Goal: Task Accomplishment & Management: Complete application form

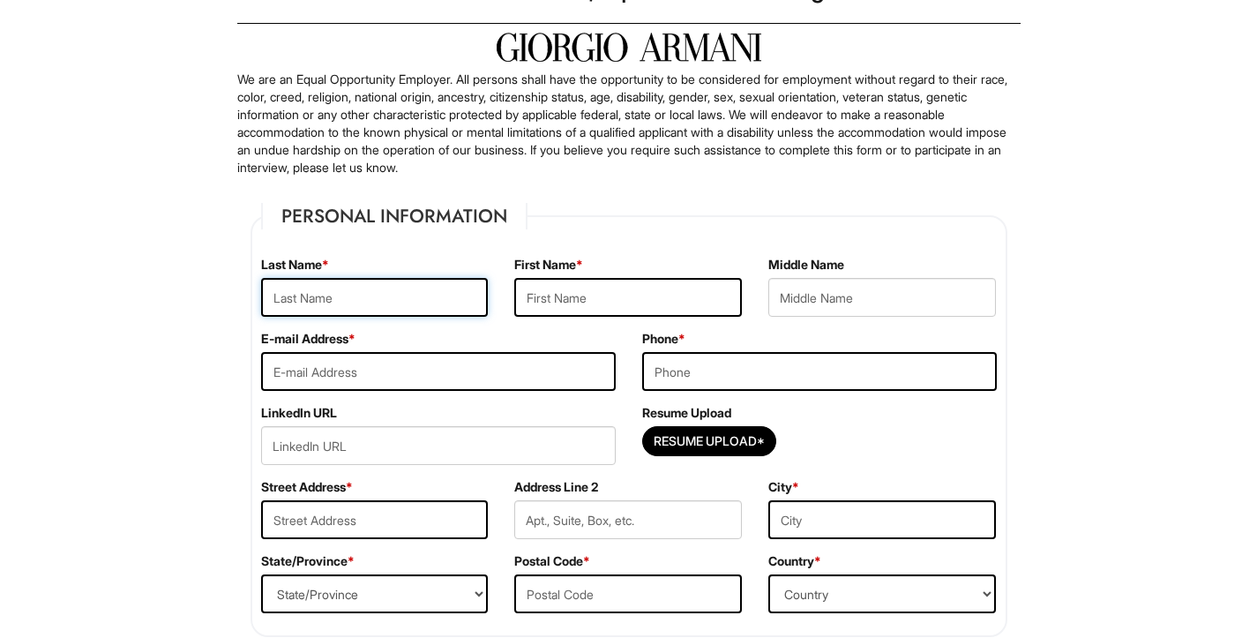
scroll to position [69, 0]
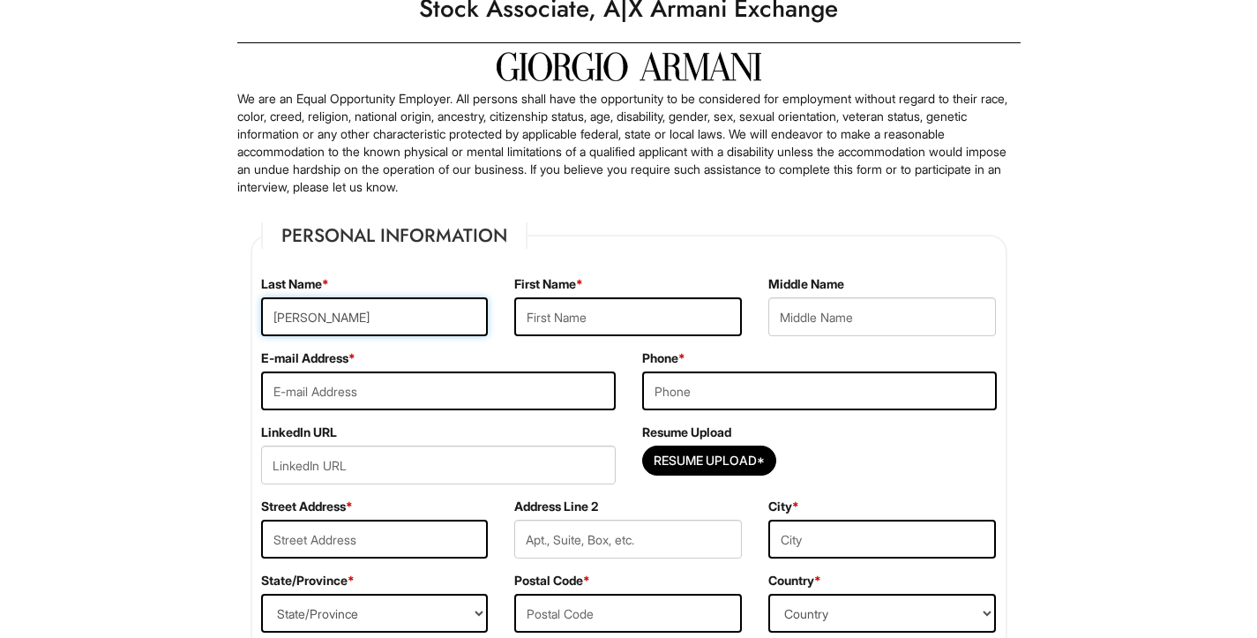
type input "[PERSON_NAME]"
type input "[EMAIL_ADDRESS][DOMAIN_NAME]"
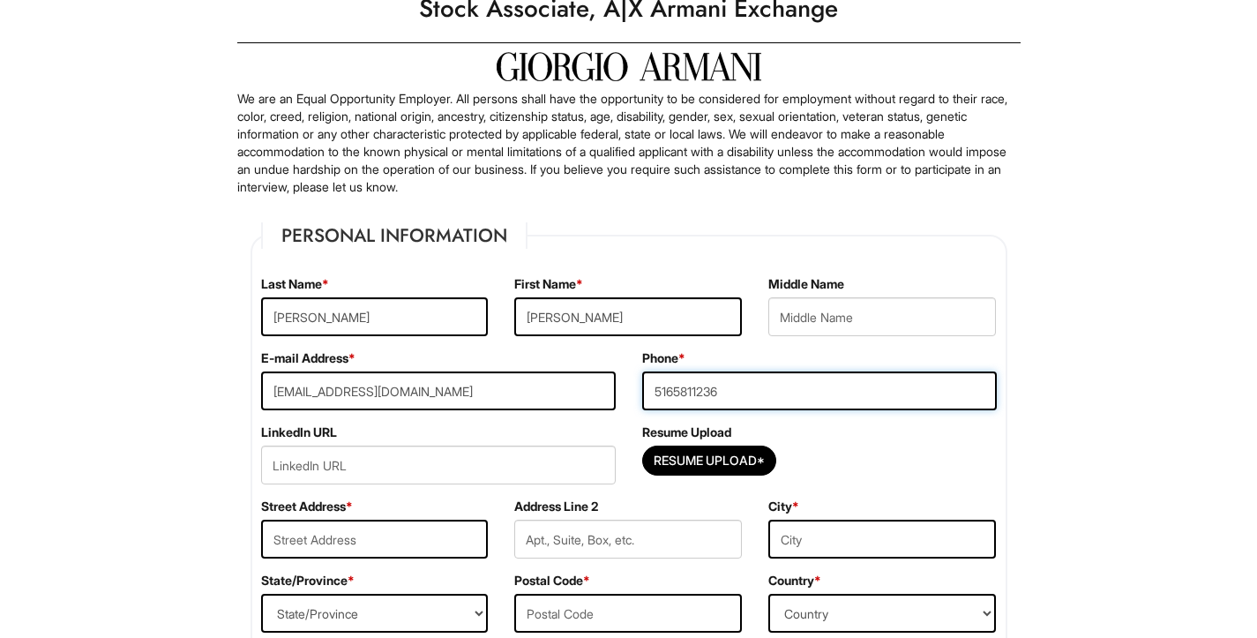
type input "5165811236"
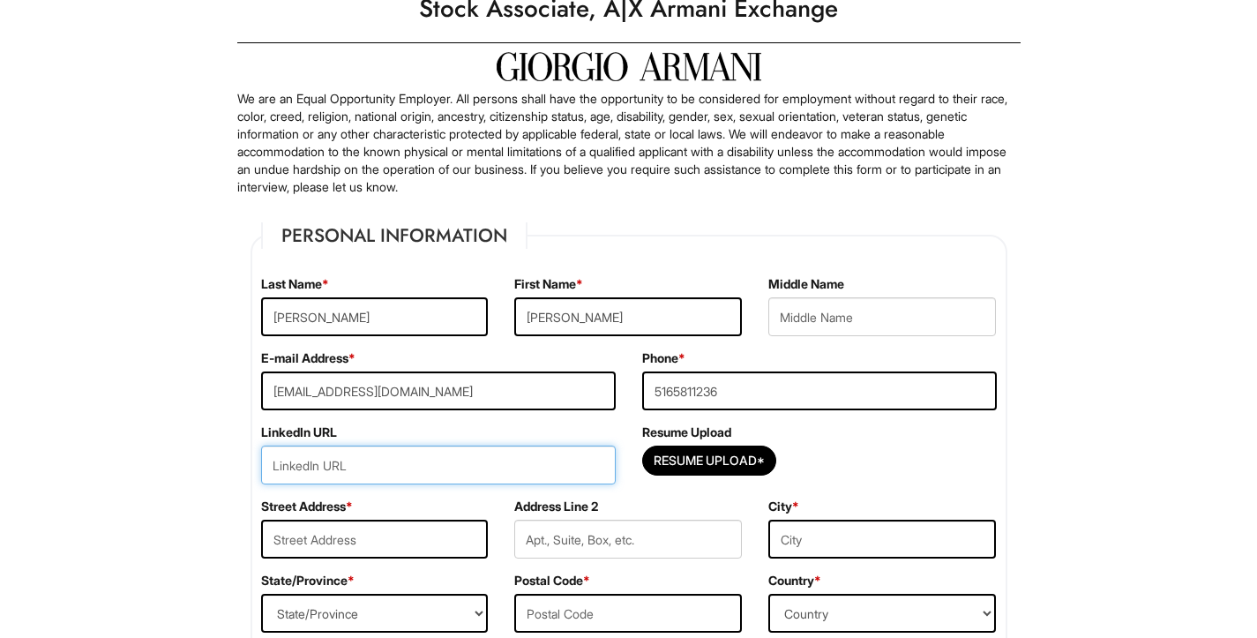
click at [534, 468] on input "url" at bounding box center [438, 465] width 355 height 39
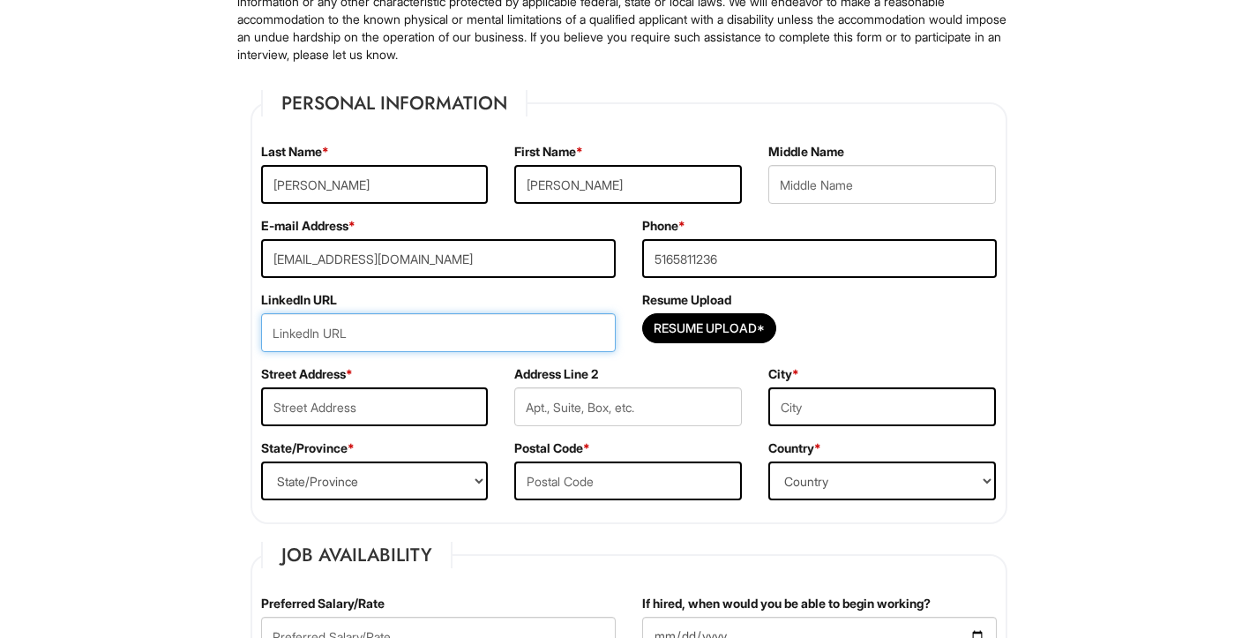
scroll to position [202, 0]
paste input "[DOMAIN_NAME][URL]"
type input "[DOMAIN_NAME][URL]"
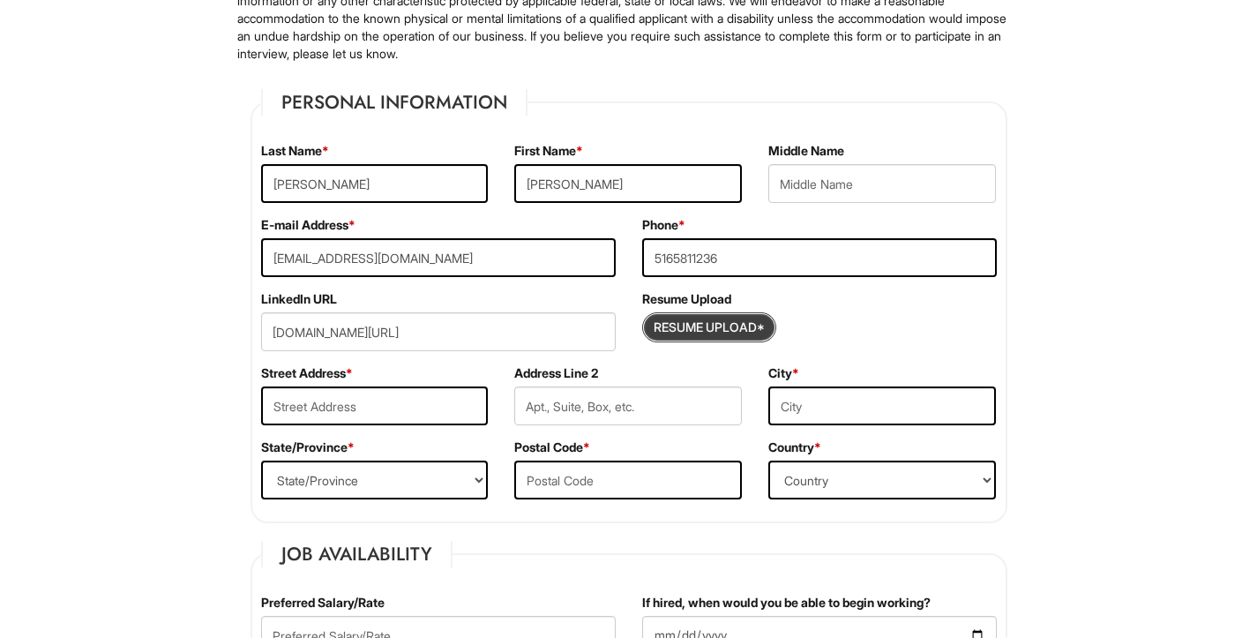
click at [717, 326] on input "Resume Upload*" at bounding box center [709, 327] width 132 height 28
type input "C:\fakepath\AC Resume #2.pdf"
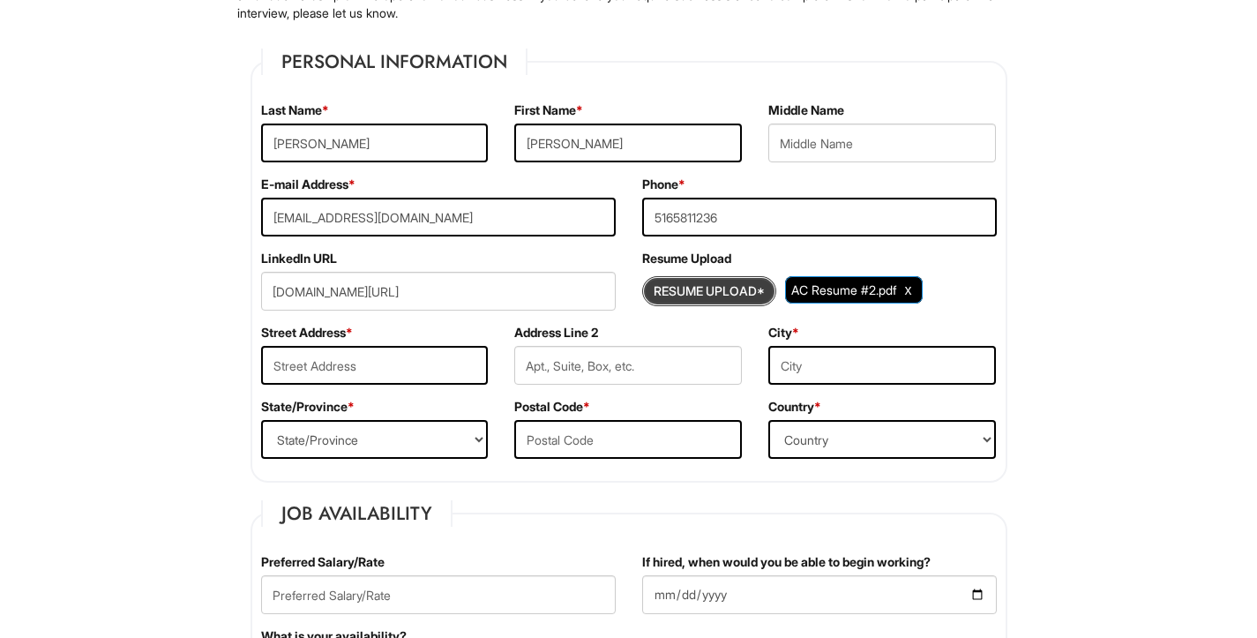
scroll to position [254, 0]
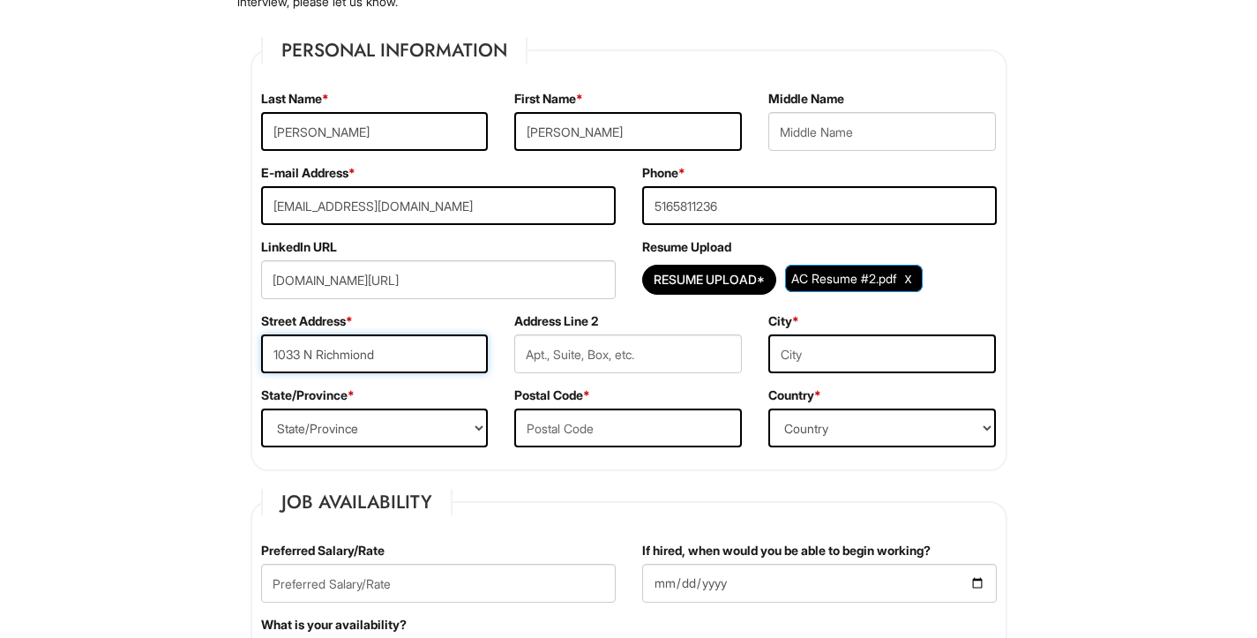
type input "1033 N Richmiond"
type input "Lindenhurst"
select select "NY"
type input "11757"
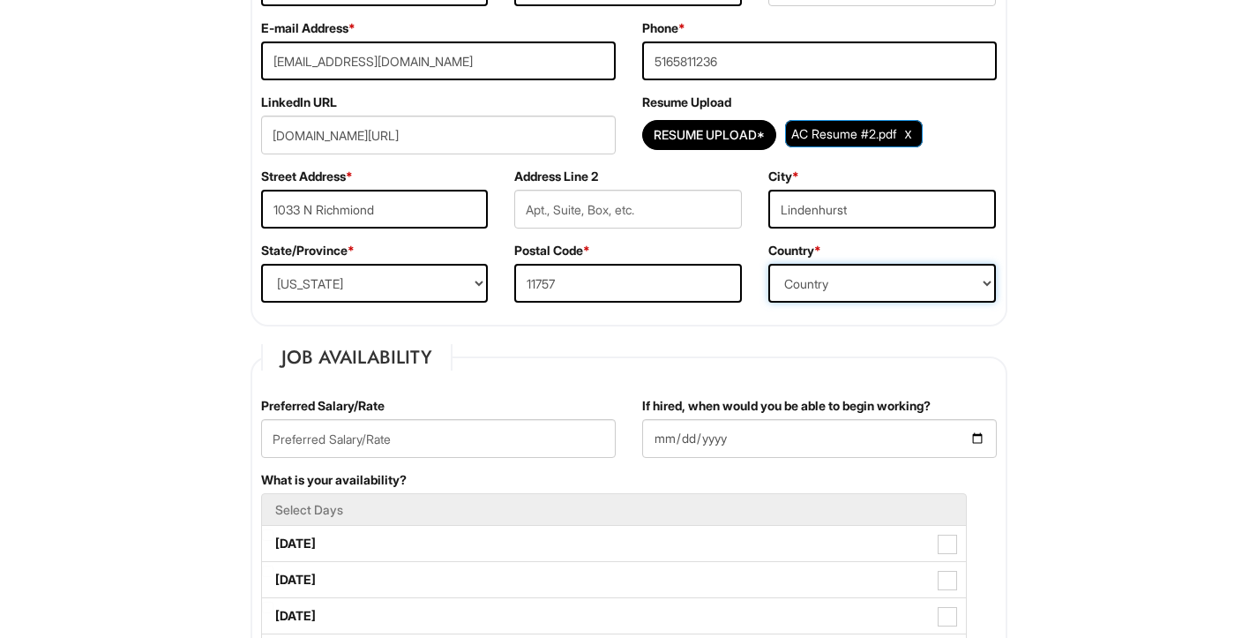
scroll to position [416, 0]
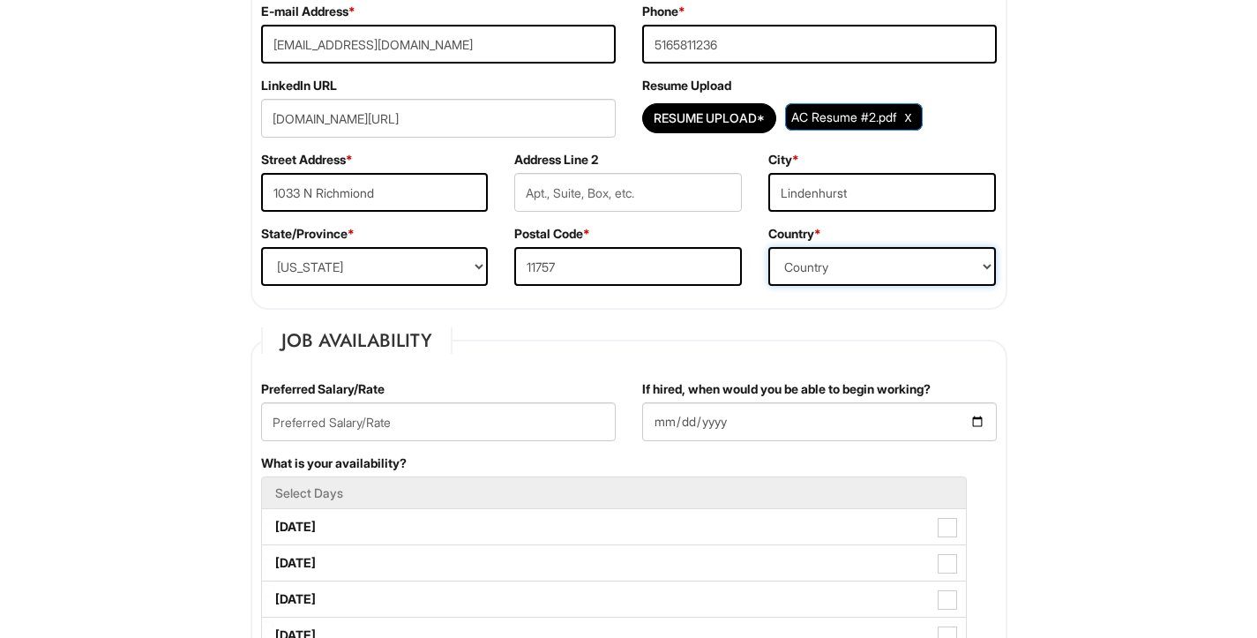
select select "[GEOGRAPHIC_DATA]"
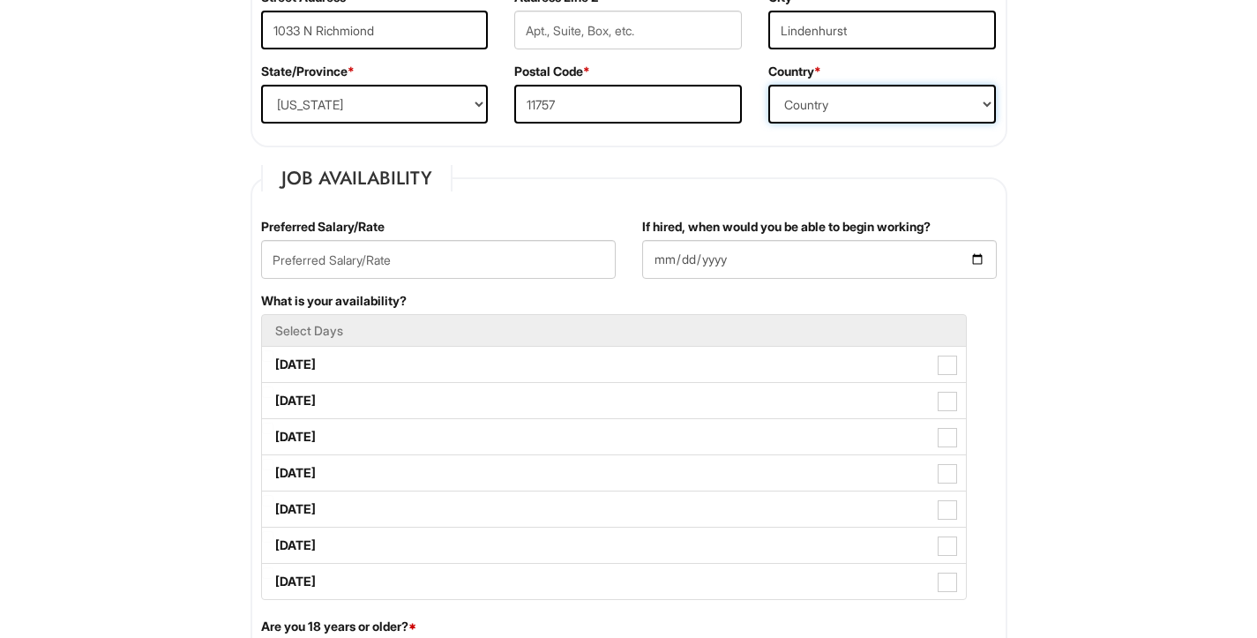
scroll to position [596, 0]
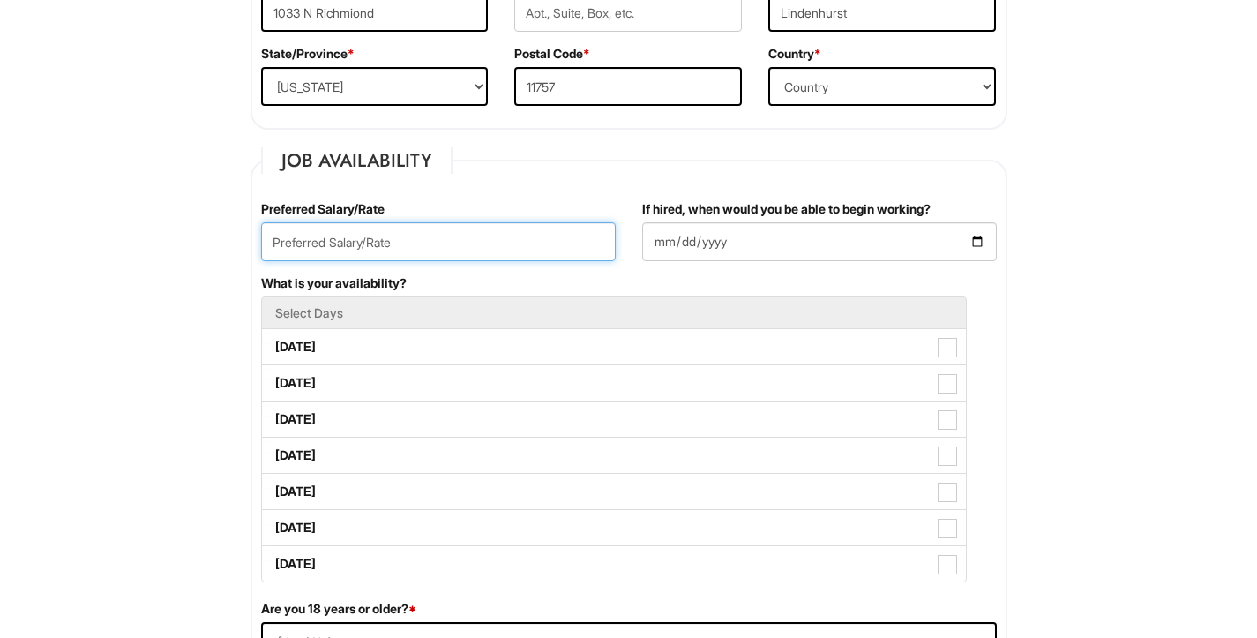
click at [453, 251] on input "text" at bounding box center [438, 241] width 355 height 39
type input "22/hr"
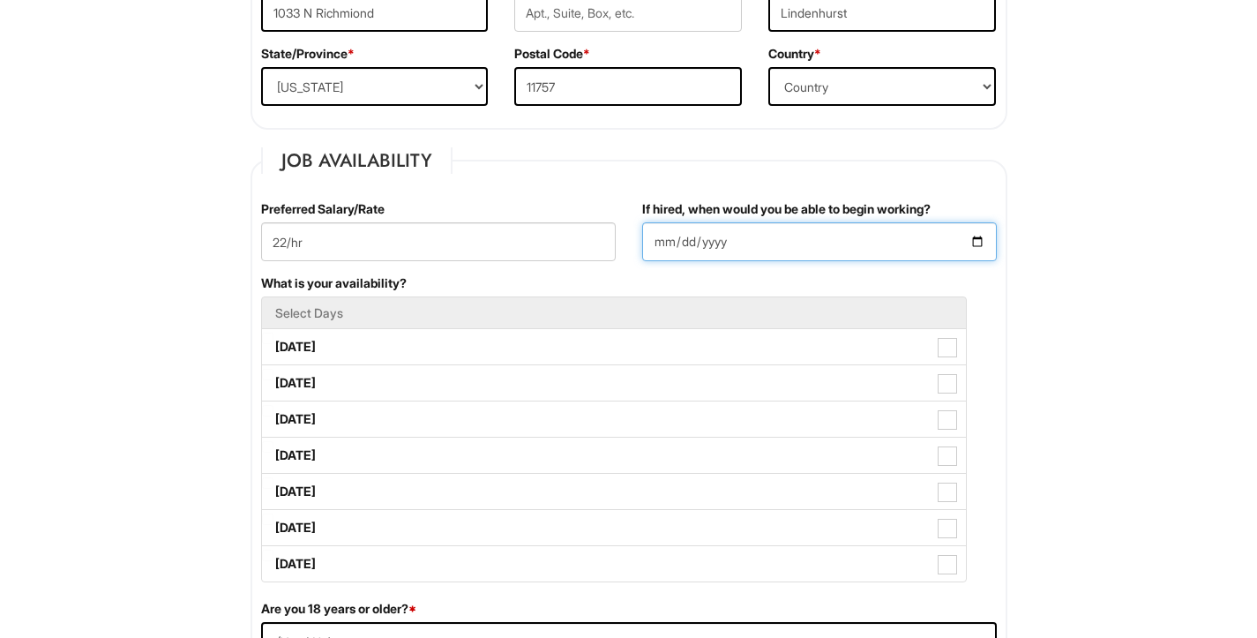
click at [835, 239] on input "If hired, when would you be able to begin working?" at bounding box center [819, 241] width 355 height 39
click at [827, 239] on input "If hired, when would you be able to begin working?" at bounding box center [819, 241] width 355 height 39
type input "[DATE]"
click at [803, 179] on fieldset "Job Availability Preferred Salary/Rate 22/hr If hired, when would you be able t…" at bounding box center [629, 507] width 757 height 721
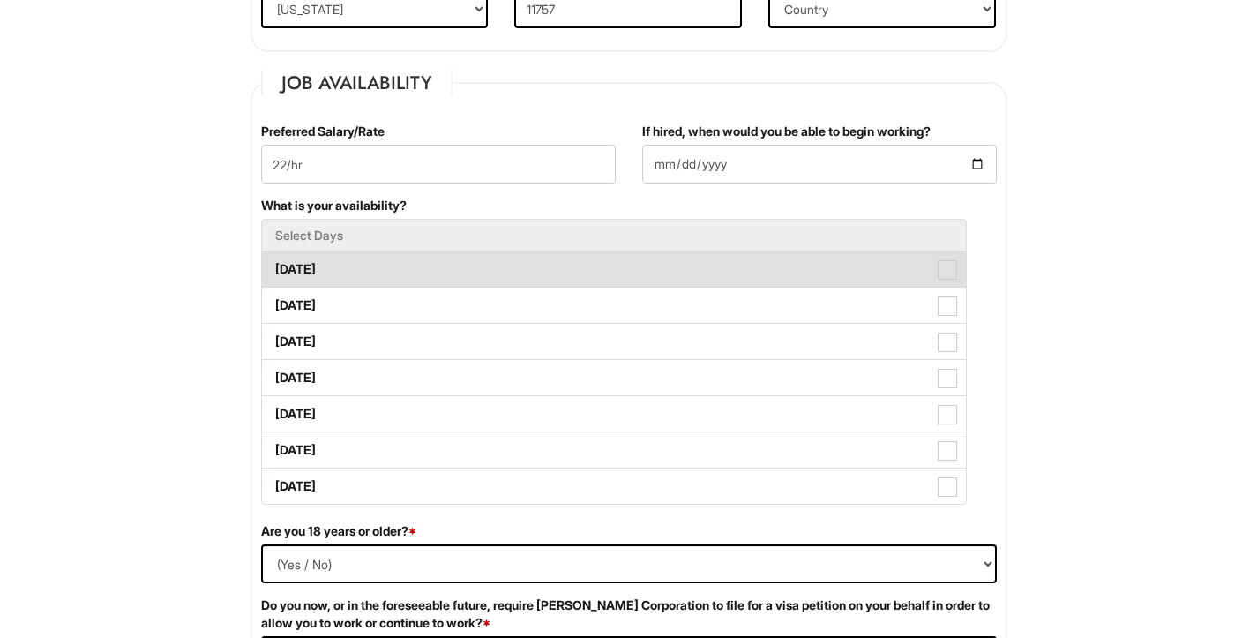
scroll to position [719, 0]
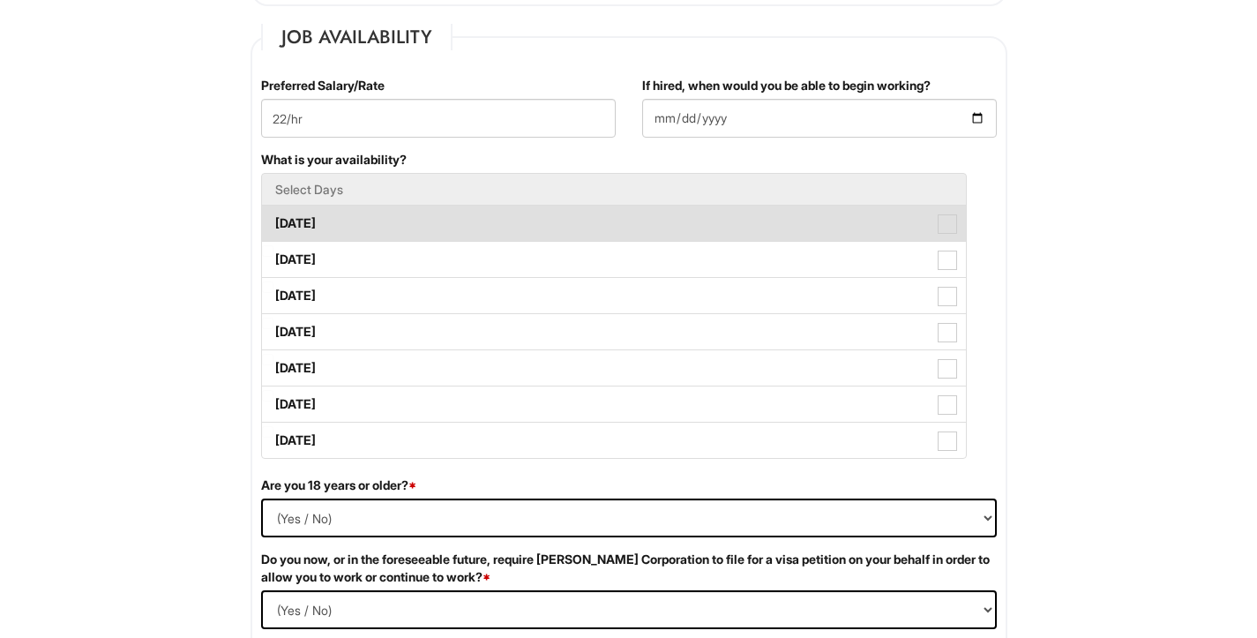
click at [943, 222] on span at bounding box center [947, 223] width 19 height 19
click at [274, 221] on Available_Monday "[DATE]" at bounding box center [267, 214] width 11 height 11
checkbox Available_Monday "true"
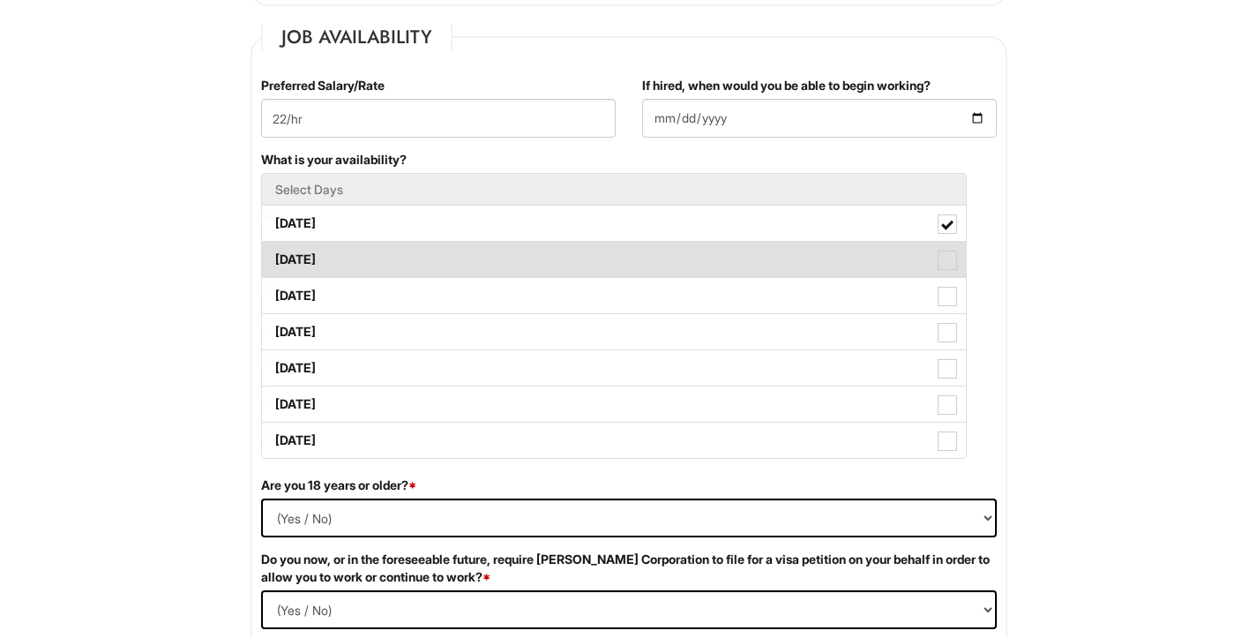
click at [945, 264] on span at bounding box center [947, 260] width 19 height 19
click at [274, 257] on Available_Tuesday "[DATE]" at bounding box center [267, 250] width 11 height 11
checkbox Available_Tuesday "true"
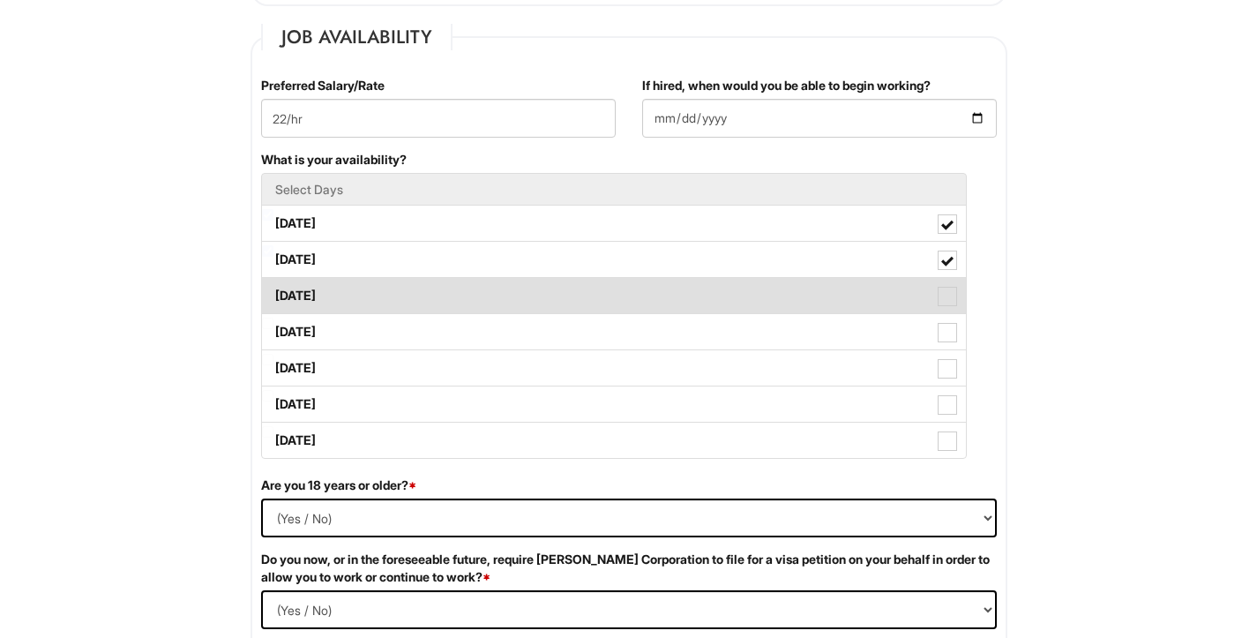
click at [951, 304] on span at bounding box center [947, 296] width 19 height 19
click at [274, 293] on Available_Wednesday "[DATE]" at bounding box center [267, 286] width 11 height 11
checkbox Available_Wednesday "true"
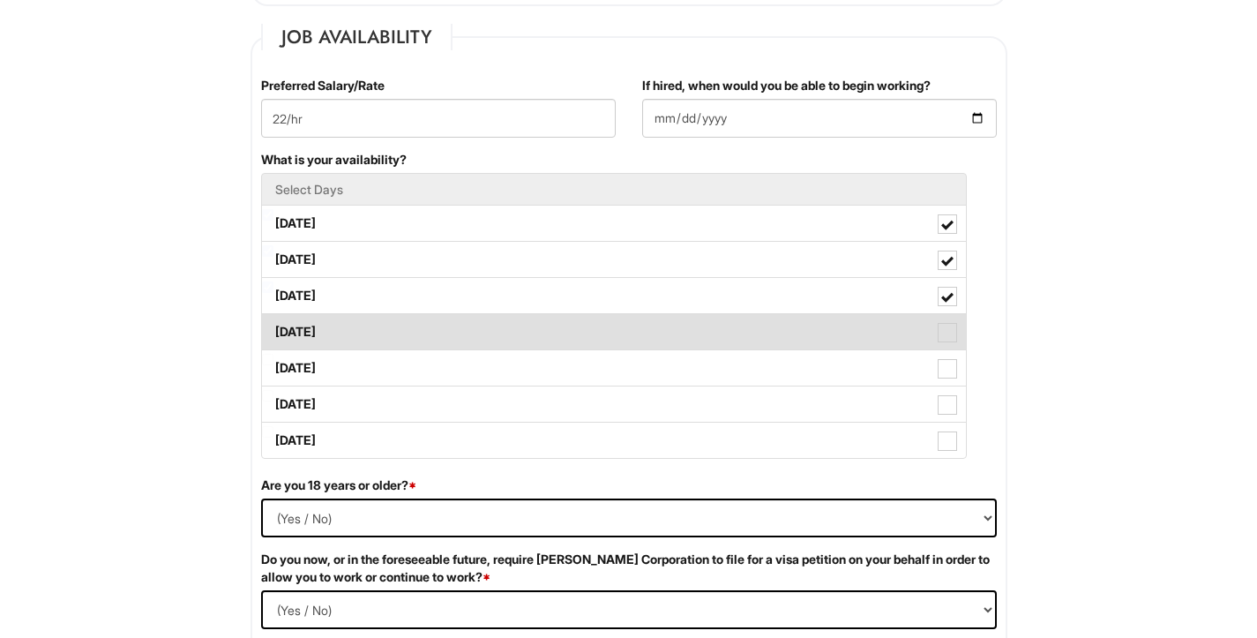
click at [950, 326] on span at bounding box center [947, 332] width 19 height 19
click at [274, 326] on Available_Thursday "[DATE]" at bounding box center [267, 323] width 11 height 11
checkbox Available_Thursday "true"
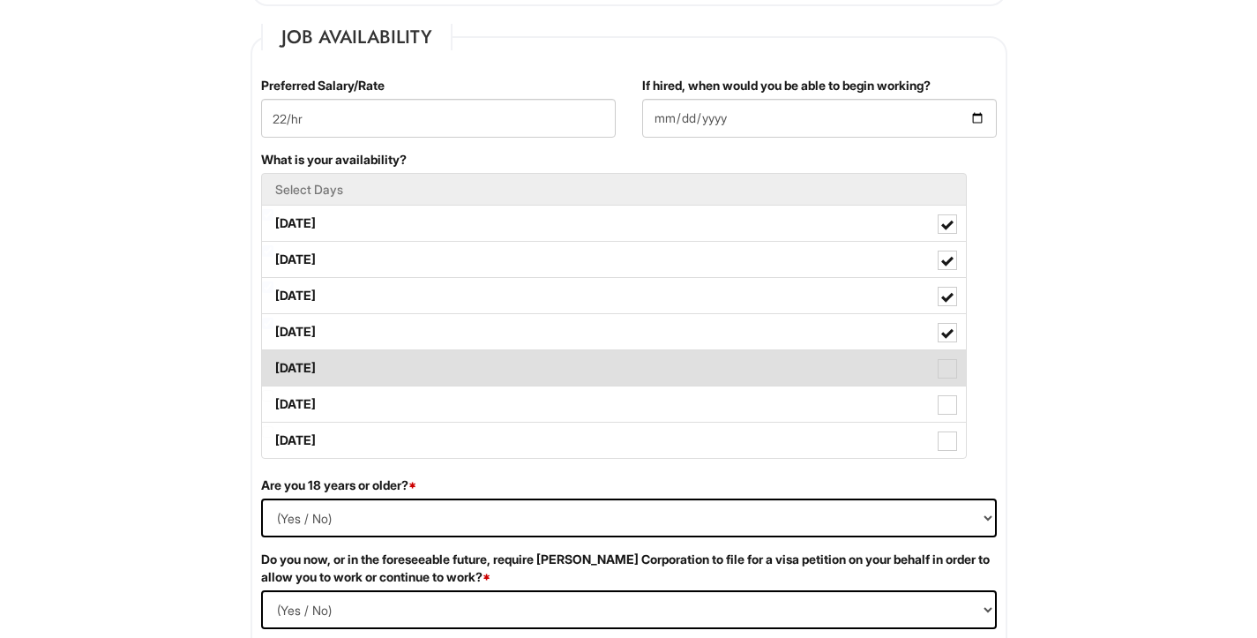
click at [949, 366] on span at bounding box center [947, 368] width 19 height 19
click at [274, 365] on Available_Friday "[DATE]" at bounding box center [267, 359] width 11 height 11
checkbox Available_Friday "true"
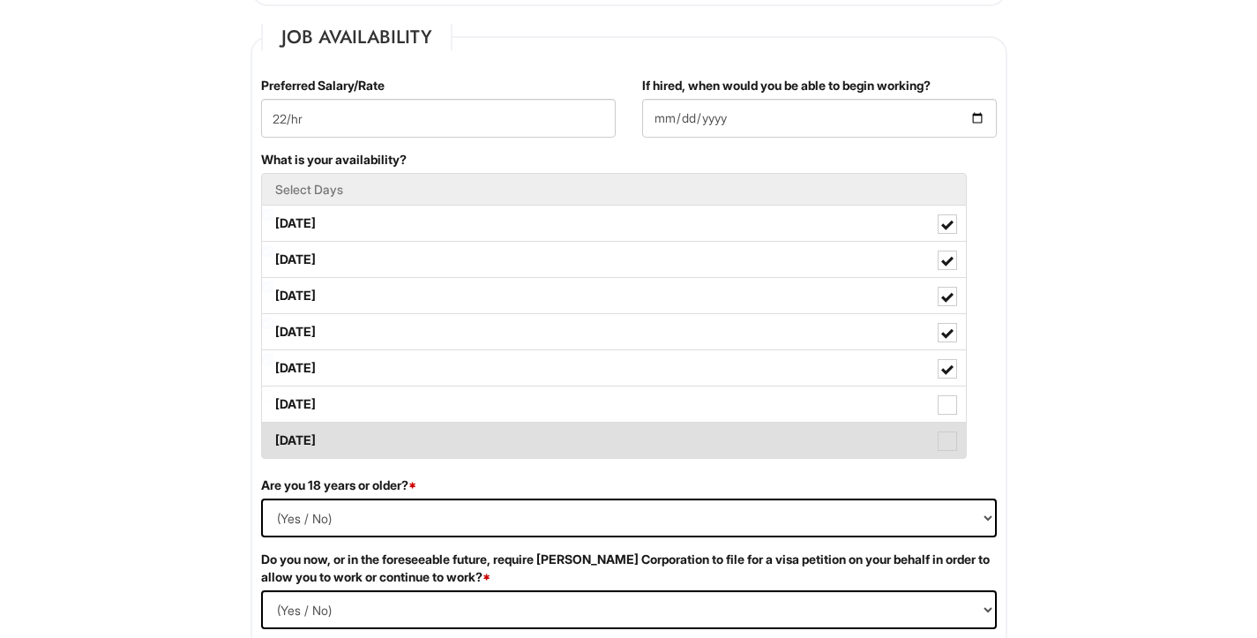
click at [948, 446] on span at bounding box center [947, 440] width 19 height 19
click at [274, 438] on Available_Sunday "[DATE]" at bounding box center [267, 431] width 11 height 11
checkbox Available_Sunday "true"
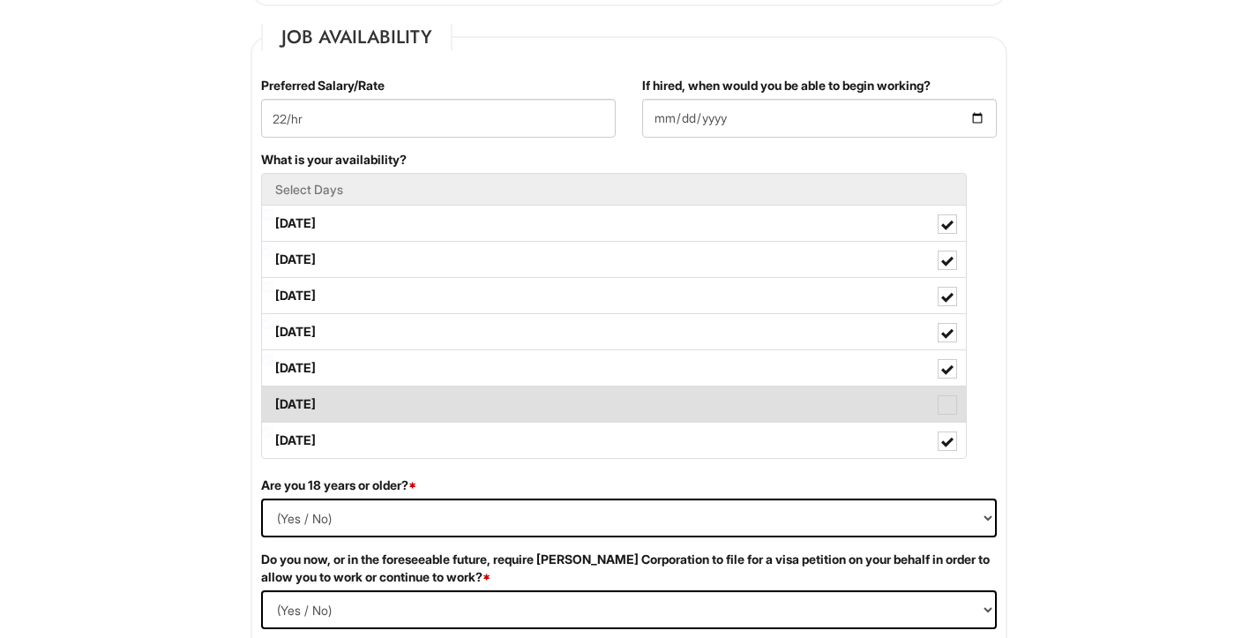
click at [948, 411] on span at bounding box center [947, 404] width 19 height 19
click at [274, 401] on Available_Saturday "[DATE]" at bounding box center [267, 395] width 11 height 11
checkbox Available_Saturday "true"
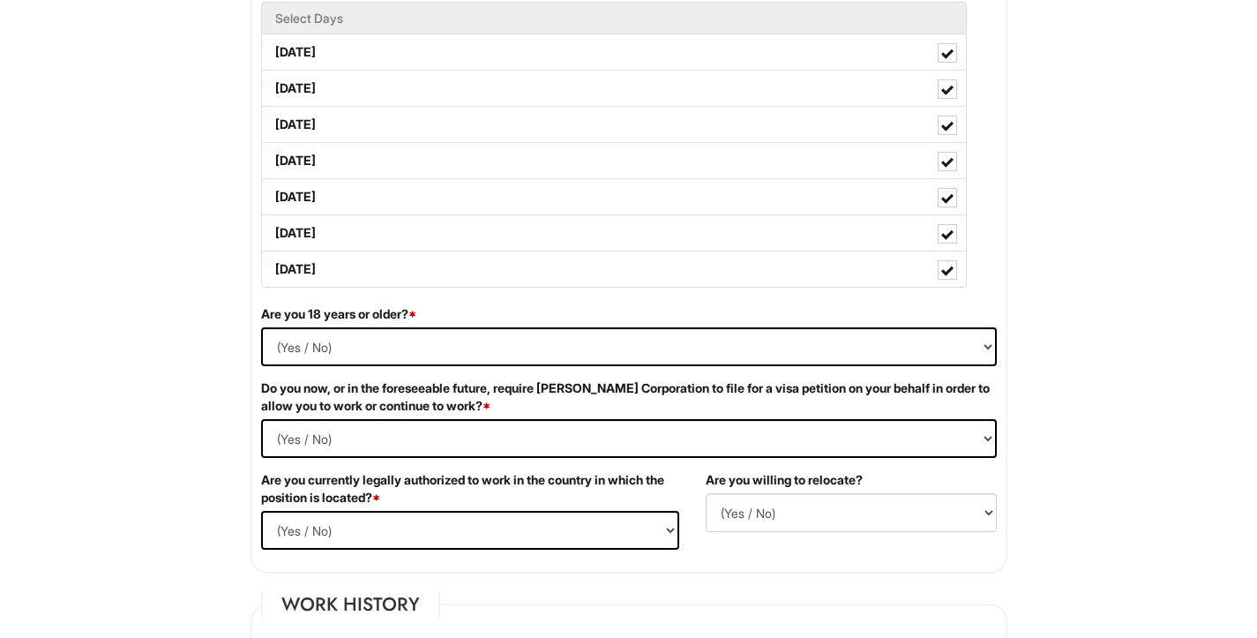
scroll to position [894, 0]
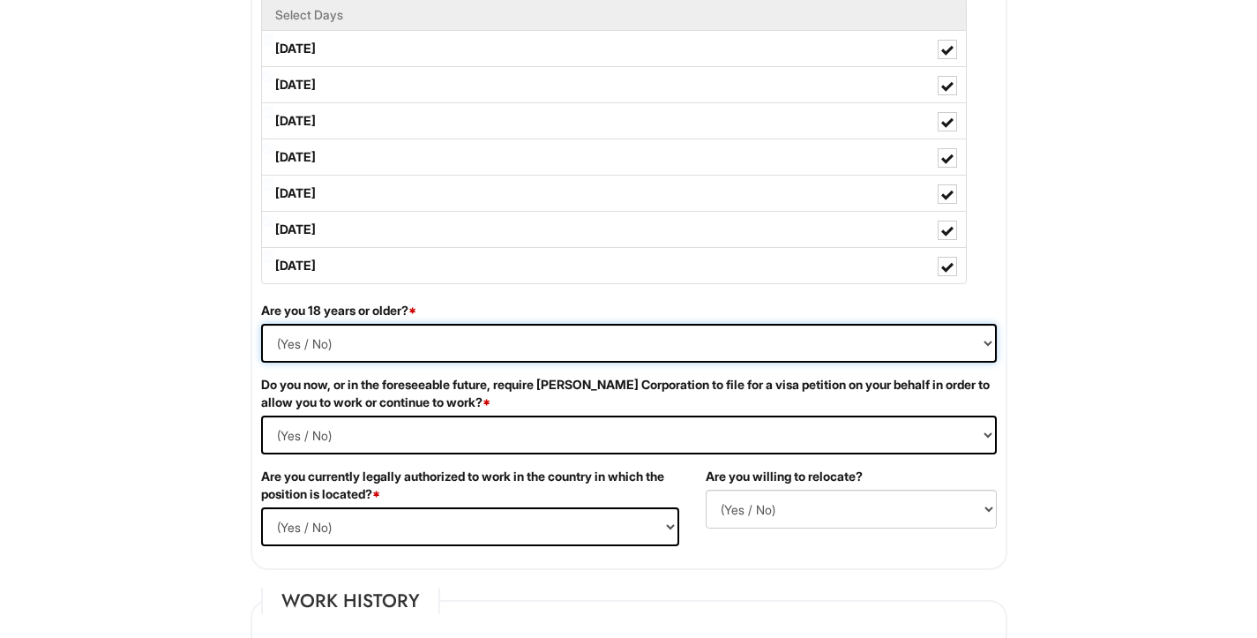
select select "Yes"
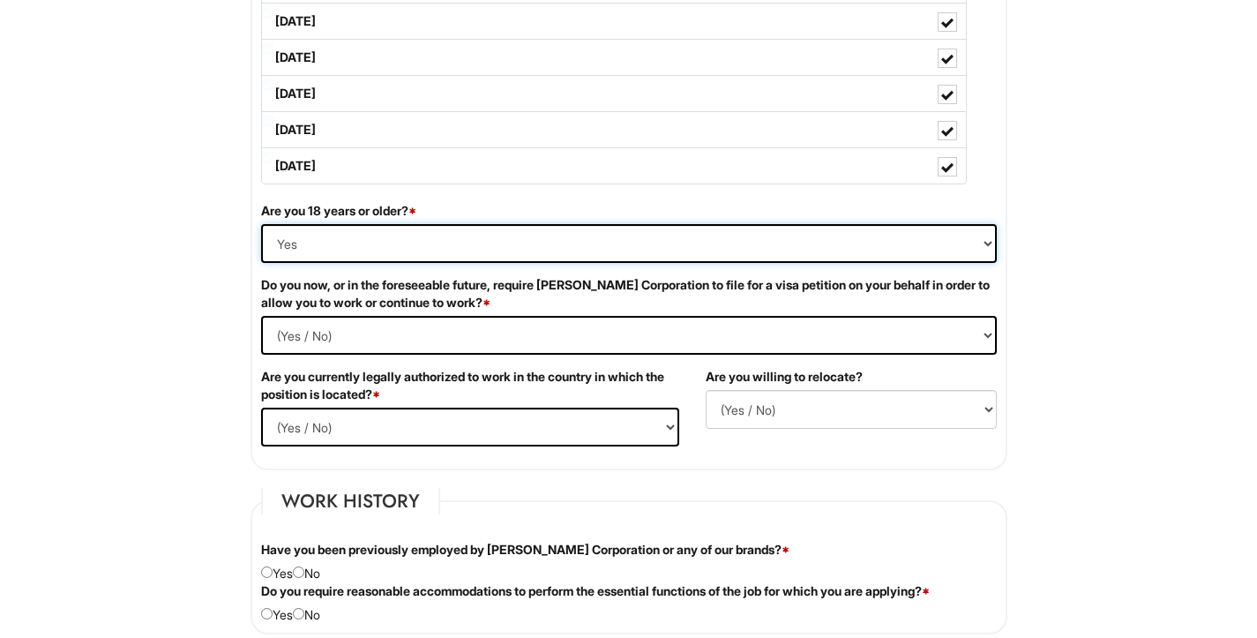
scroll to position [997, 0]
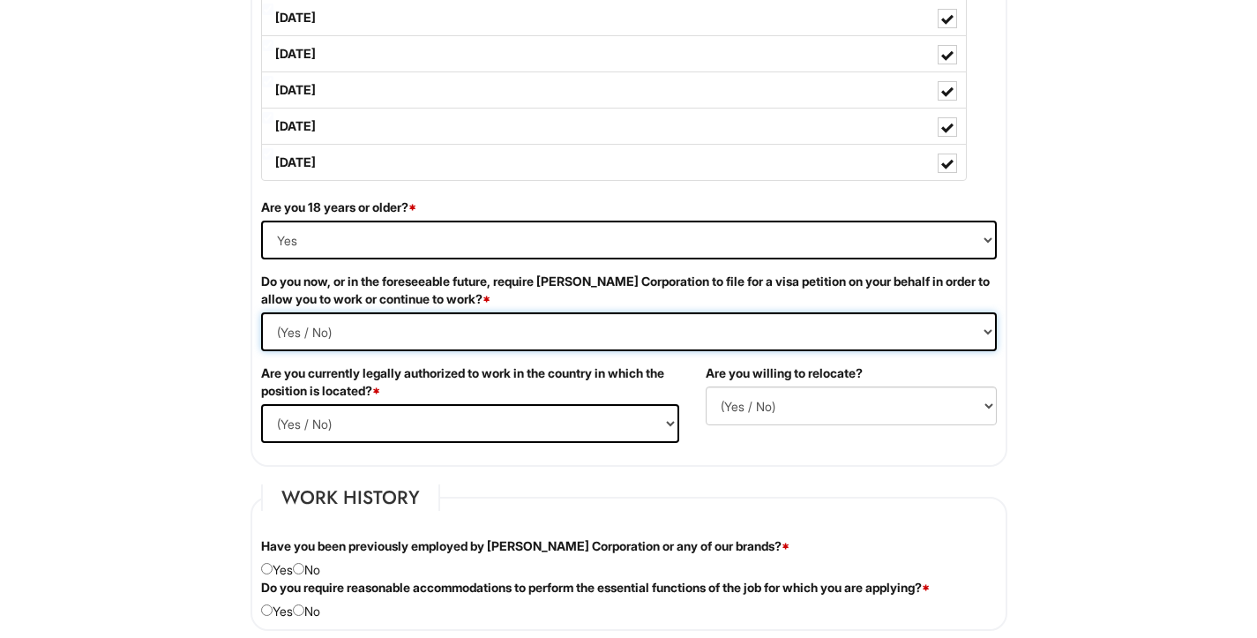
select Required "No"
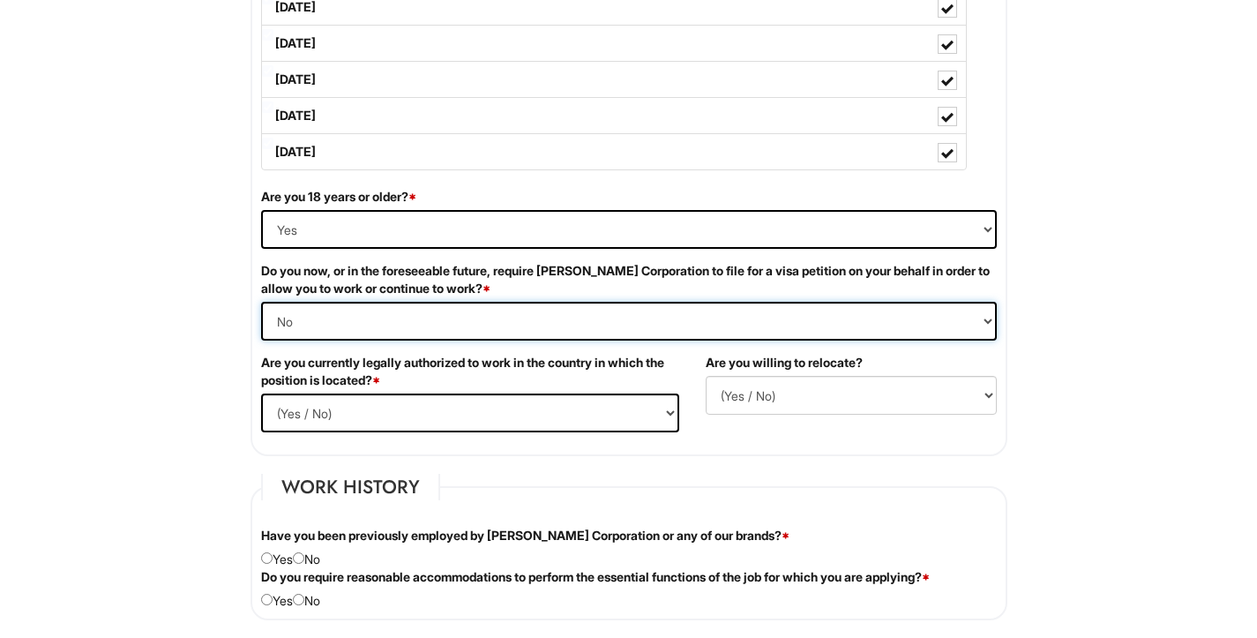
scroll to position [1061, 0]
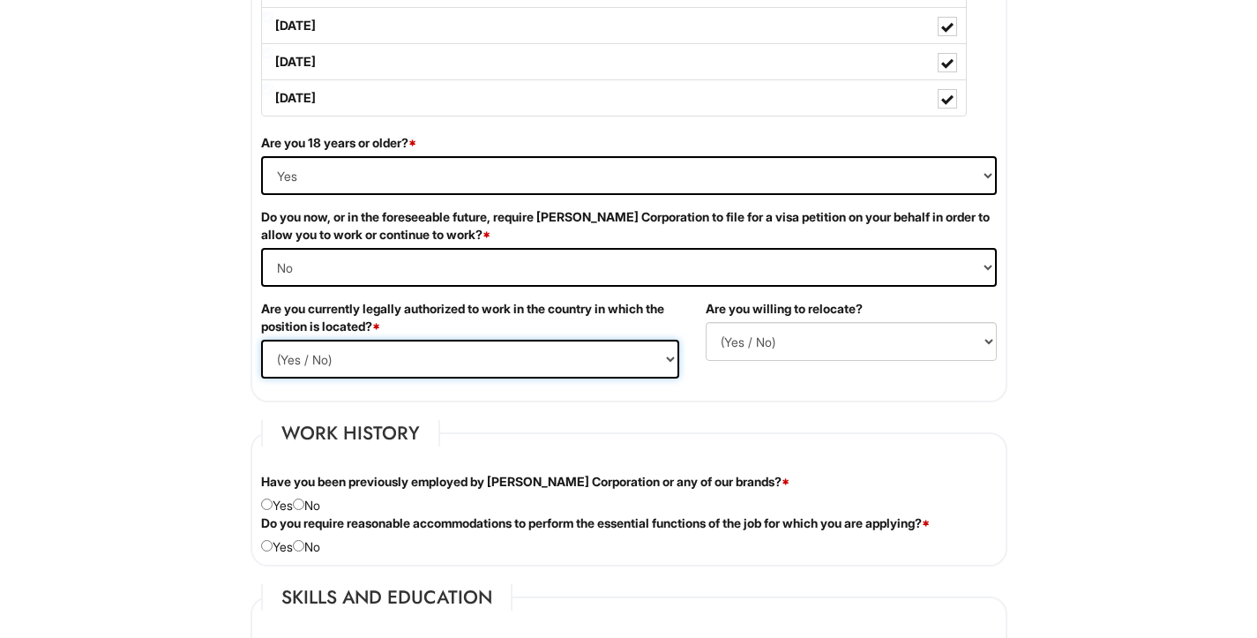
select select "Yes"
select select "Y"
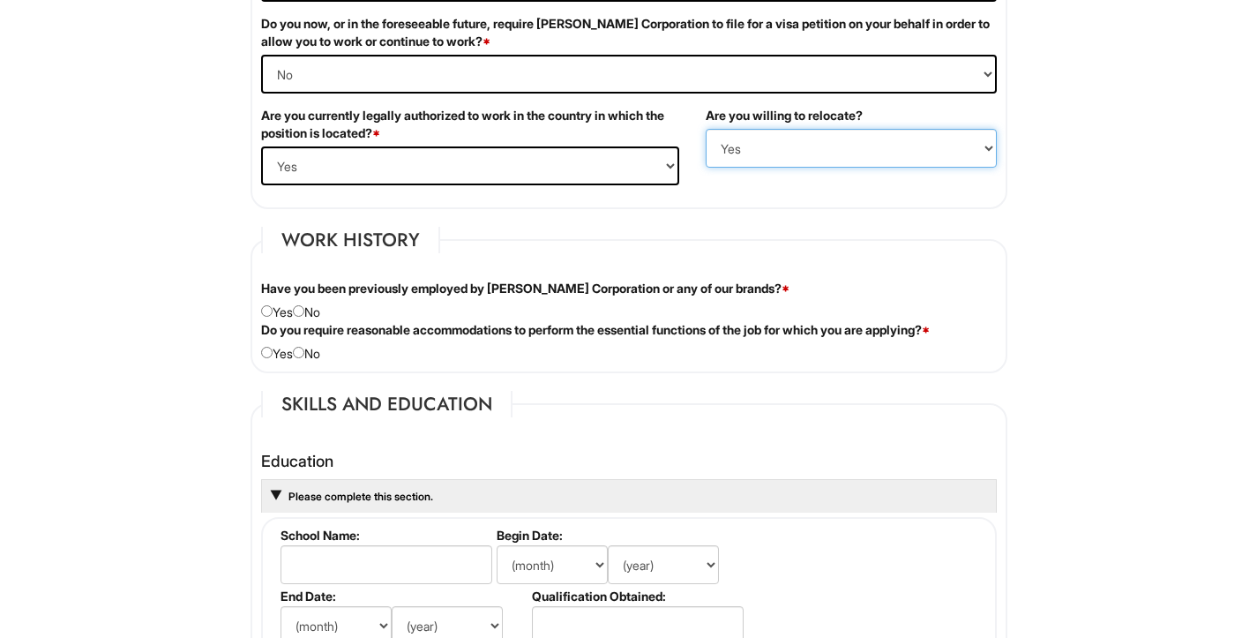
scroll to position [1262, 0]
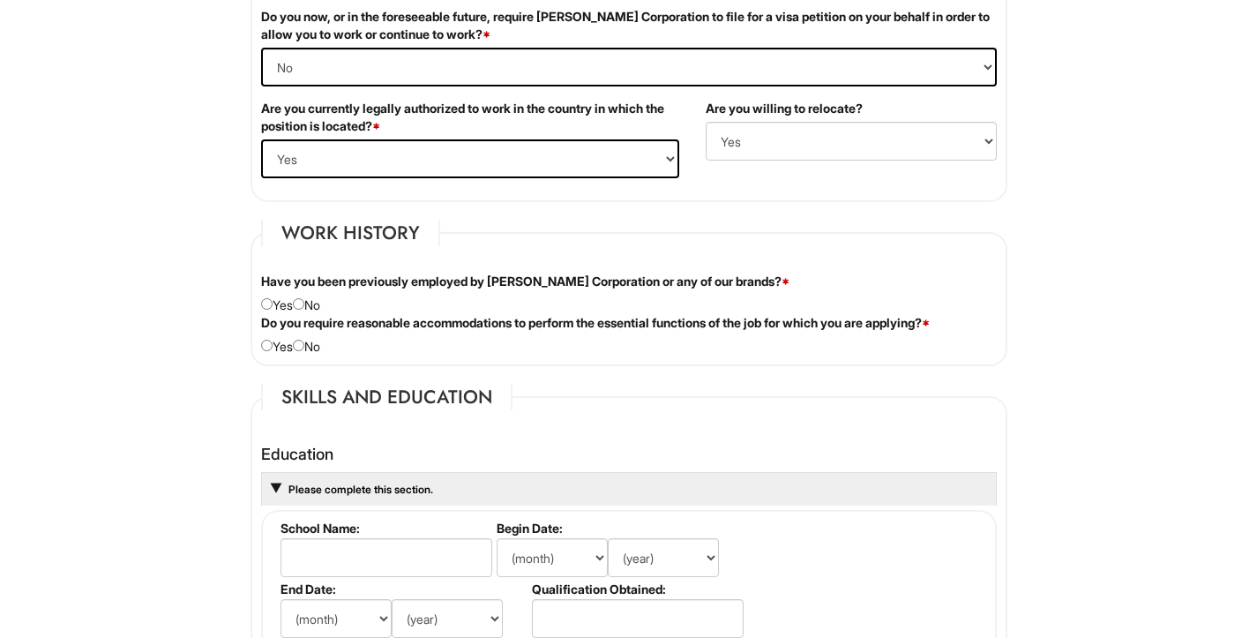
click at [304, 304] on input "radio" at bounding box center [298, 303] width 11 height 11
radio input "true"
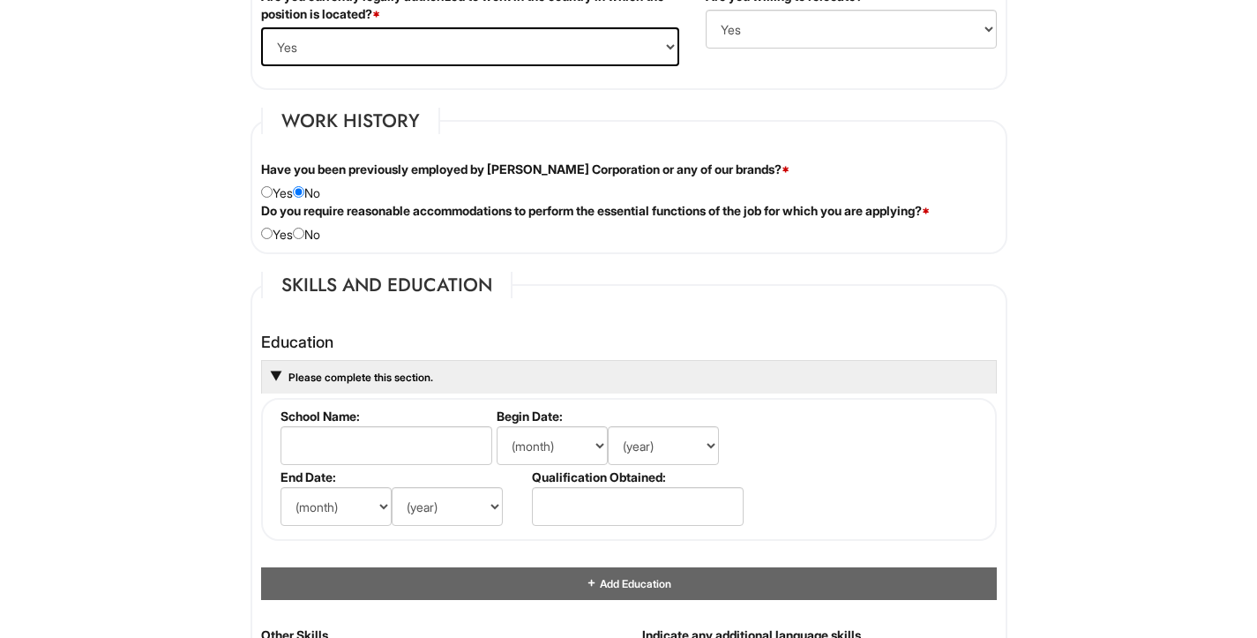
scroll to position [1374, 0]
click at [310, 235] on div "Do you require reasonable accommodations to perform the essential functions of …" at bounding box center [629, 222] width 762 height 41
click at [303, 228] on input "radio" at bounding box center [298, 233] width 11 height 11
radio input "true"
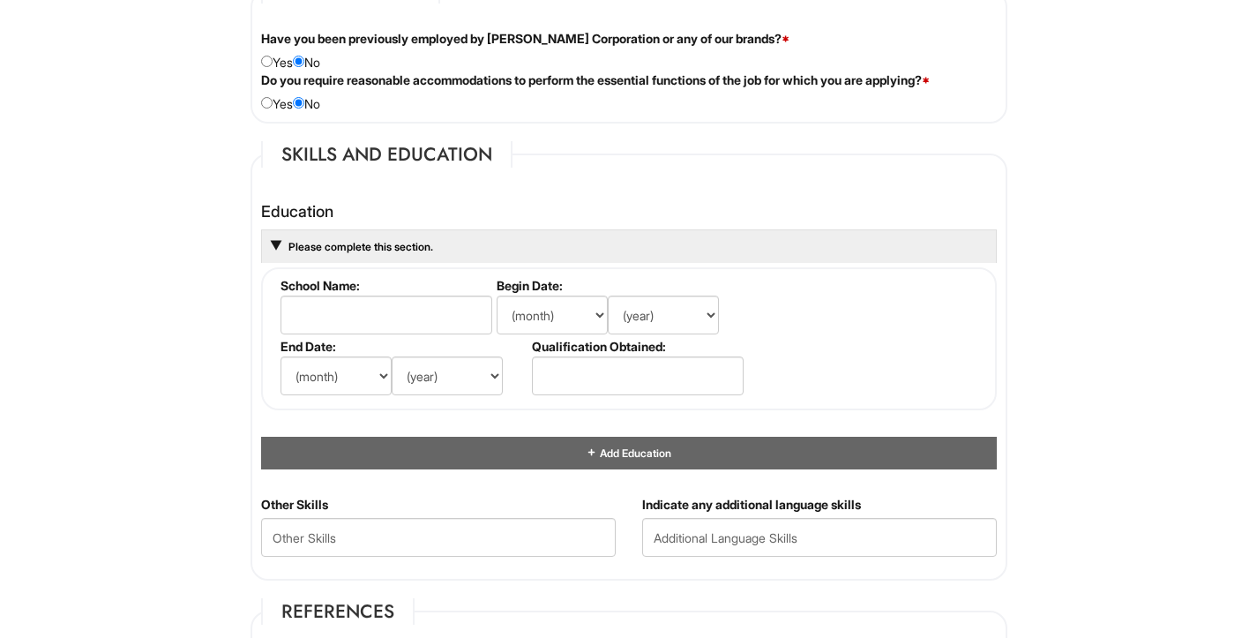
scroll to position [1511, 0]
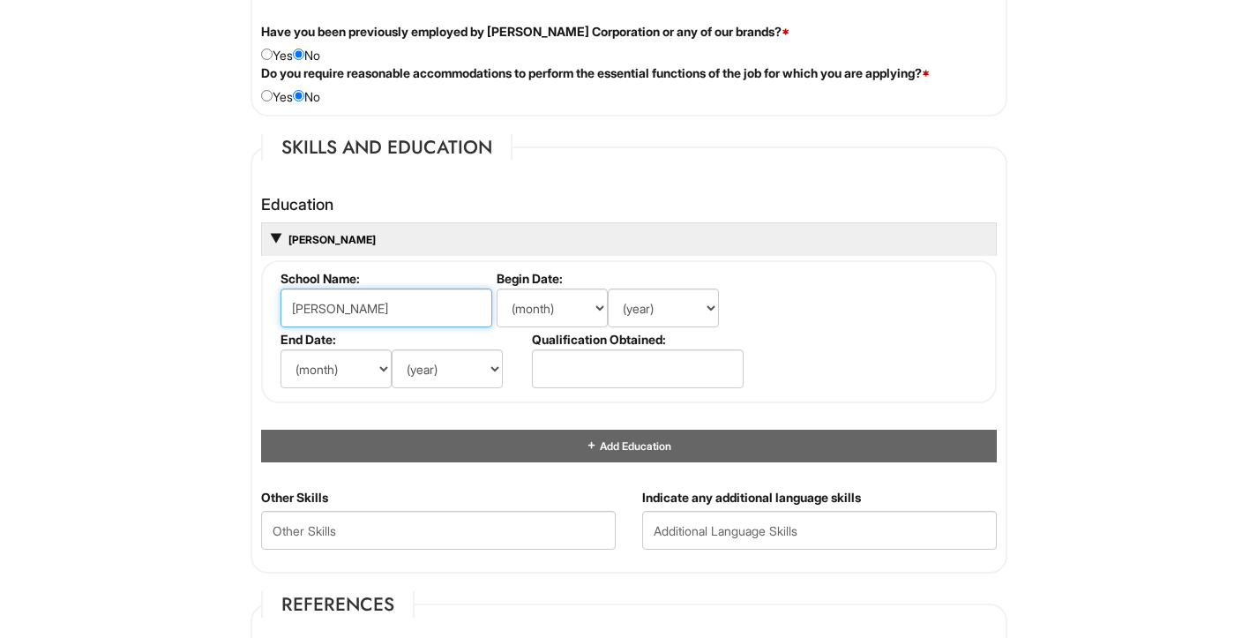
click at [323, 302] on input "[PERSON_NAME]" at bounding box center [387, 308] width 212 height 39
type input "[GEOGRAPHIC_DATA]"
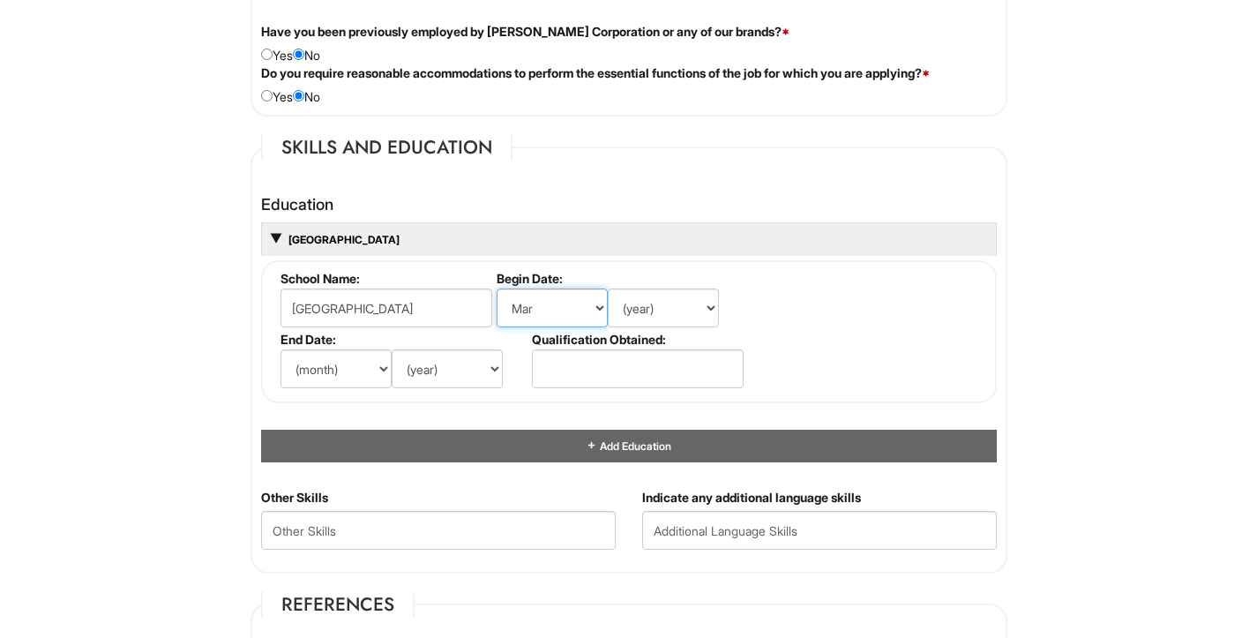
select select "8"
select select "2019"
select select "12"
select select "2019"
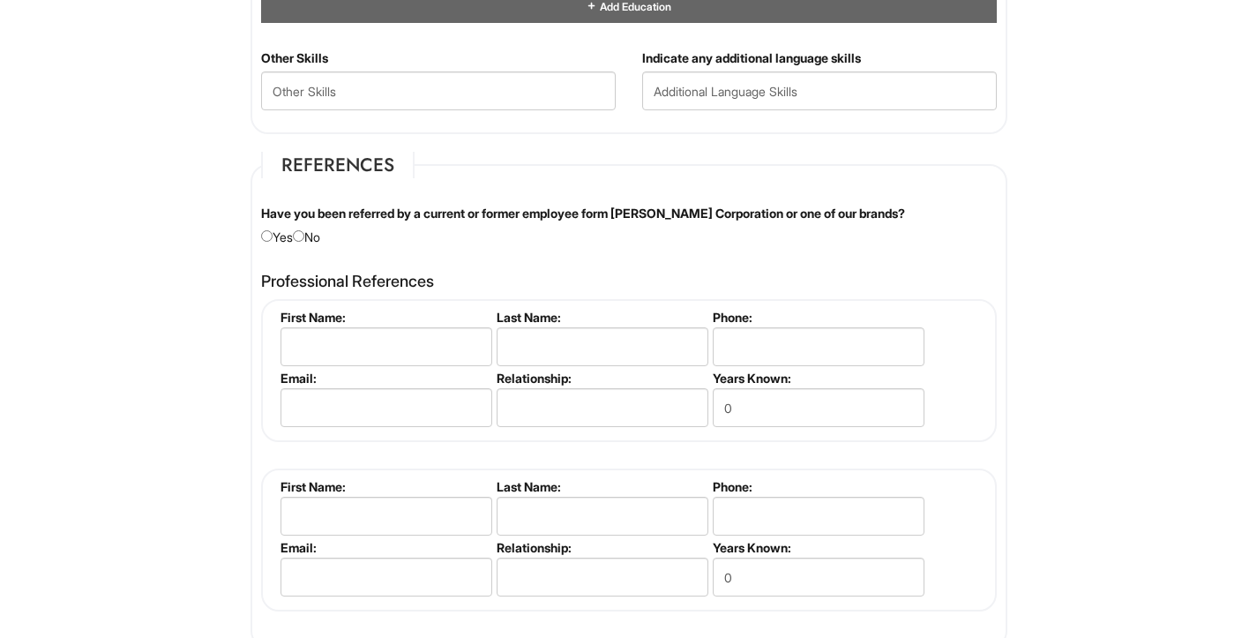
scroll to position [1961, 0]
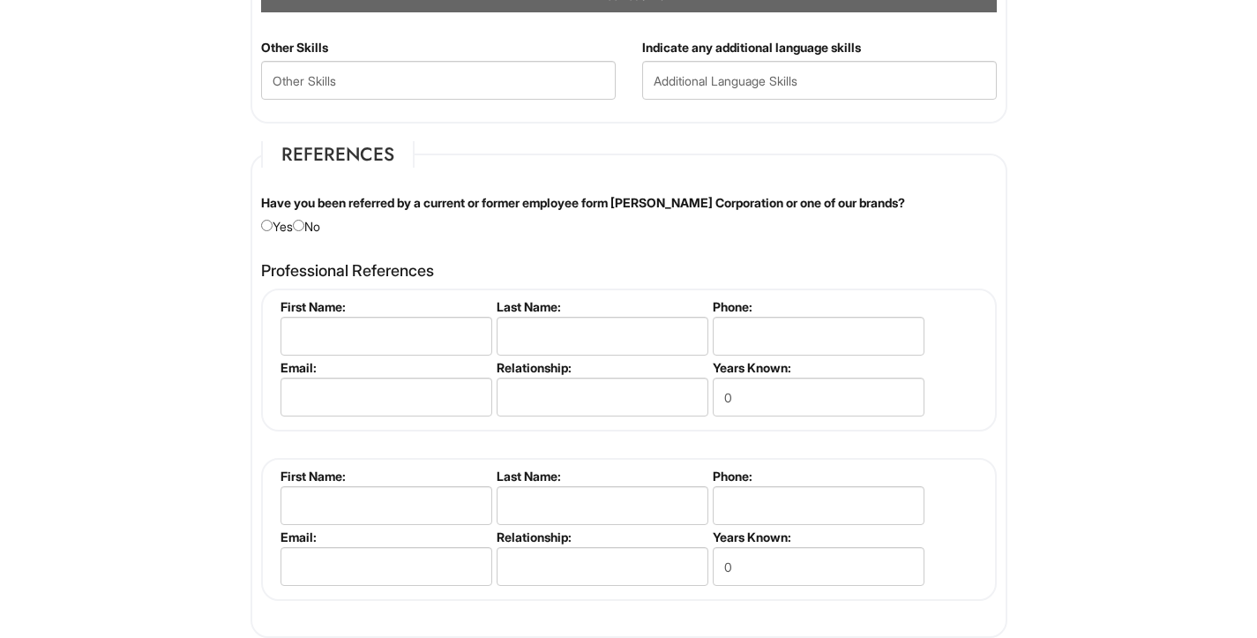
click at [304, 220] on input "radio" at bounding box center [298, 225] width 11 height 11
radio input "true"
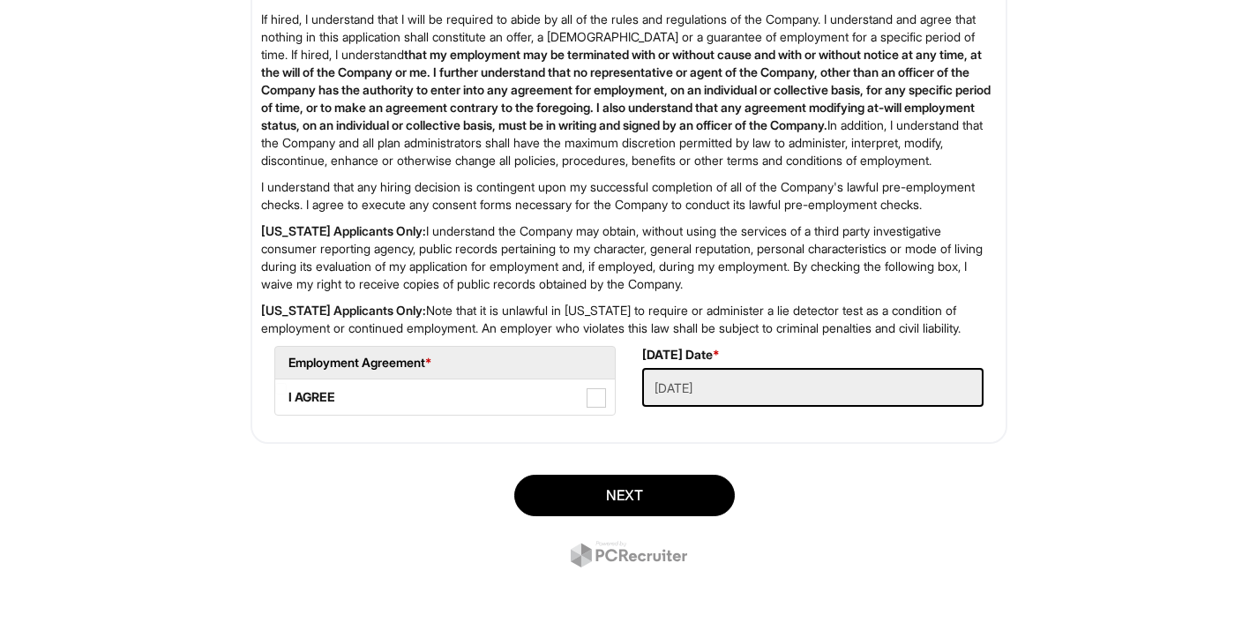
scroll to position [2872, 0]
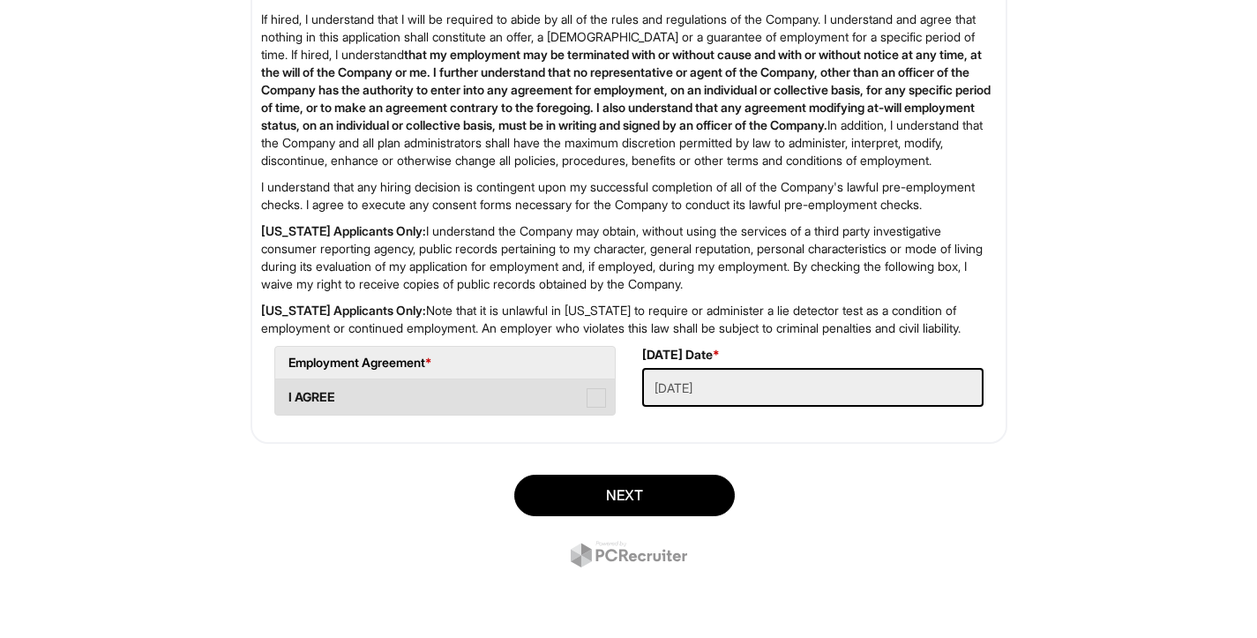
click at [602, 397] on span at bounding box center [596, 397] width 19 height 19
click at [287, 394] on AGREE "I AGREE" at bounding box center [280, 388] width 11 height 11
checkbox AGREE "true"
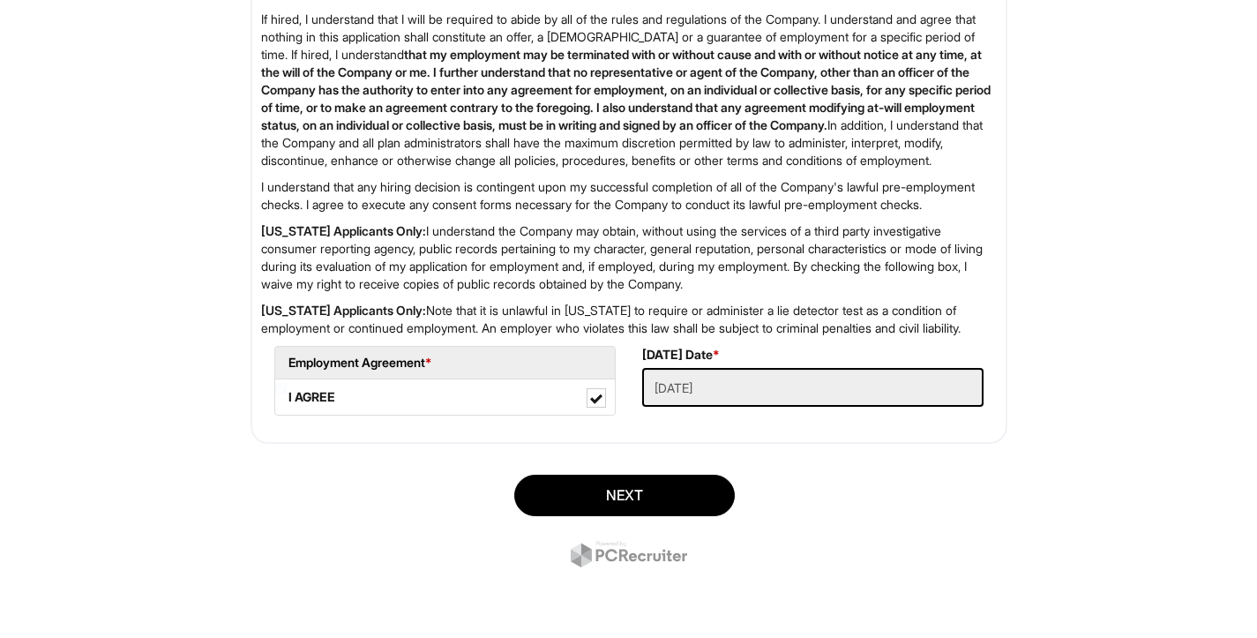
scroll to position [2875, 1]
click at [644, 494] on button "Next" at bounding box center [624, 495] width 221 height 41
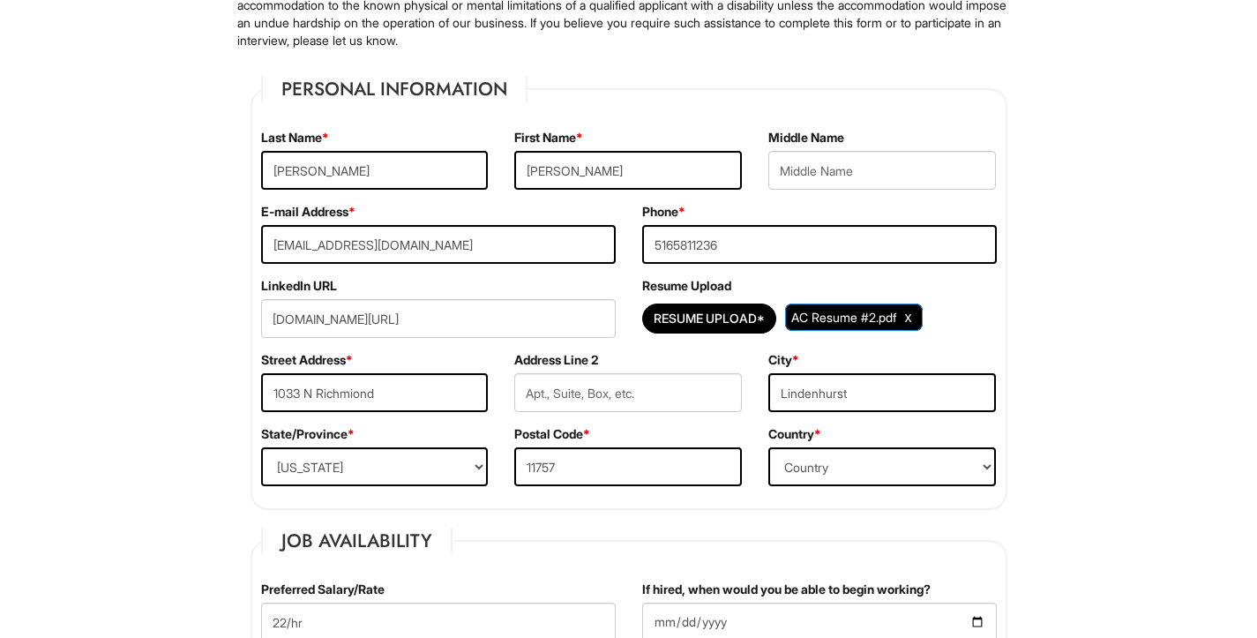
click at [451, 355] on div "Street Address * [STREET_ADDRESS]" at bounding box center [375, 388] width 254 height 74
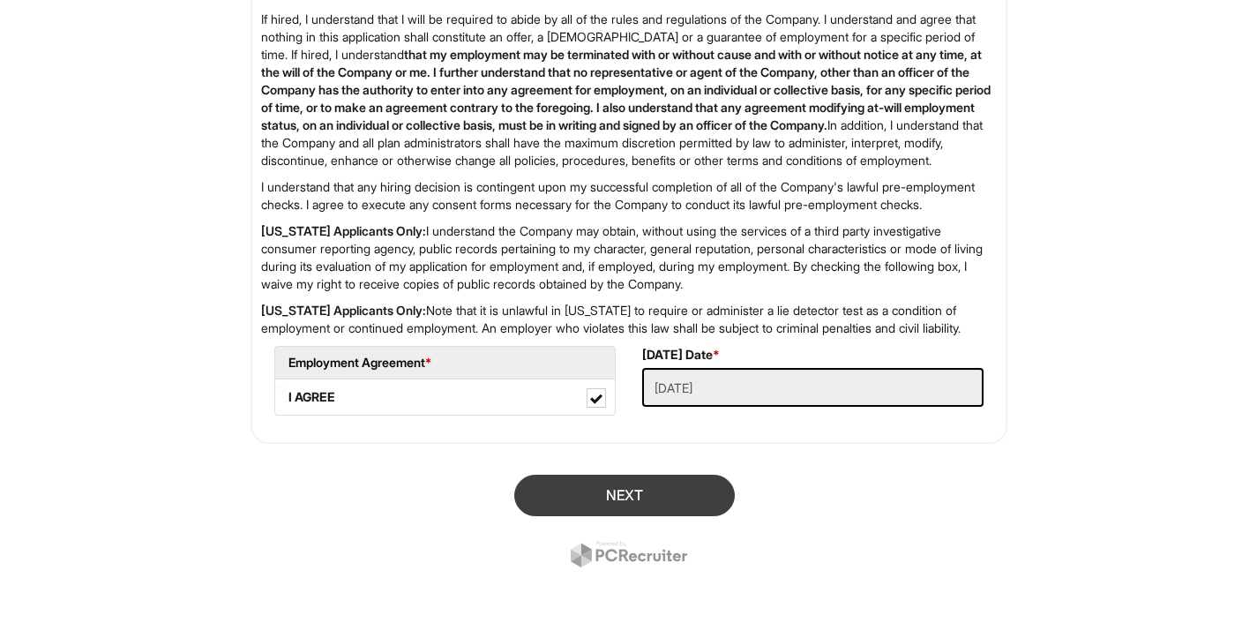
click at [678, 490] on button "Next" at bounding box center [624, 495] width 221 height 41
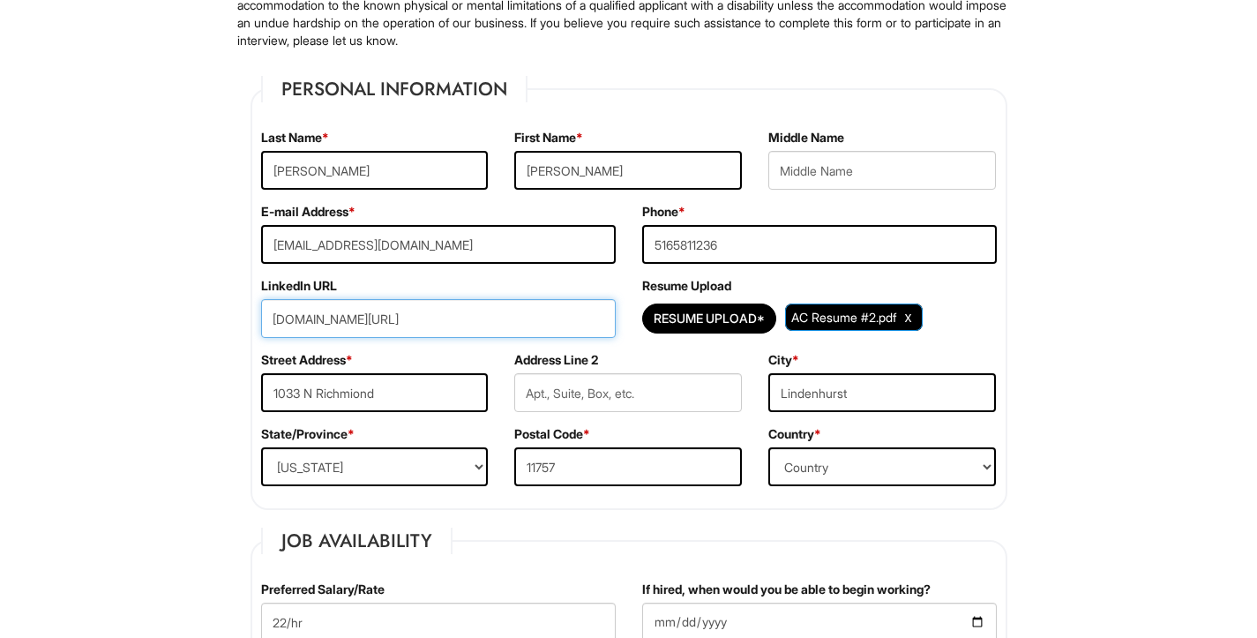
click at [304, 311] on input "[DOMAIN_NAME][URL]" at bounding box center [438, 318] width 355 height 39
drag, startPoint x: 272, startPoint y: 316, endPoint x: 529, endPoint y: 319, distance: 257.6
click at [531, 319] on input "[DOMAIN_NAME][URL]" at bounding box center [438, 318] width 355 height 39
click at [540, 319] on input "[DOMAIN_NAME][URL]" at bounding box center [438, 318] width 355 height 39
type input "w"
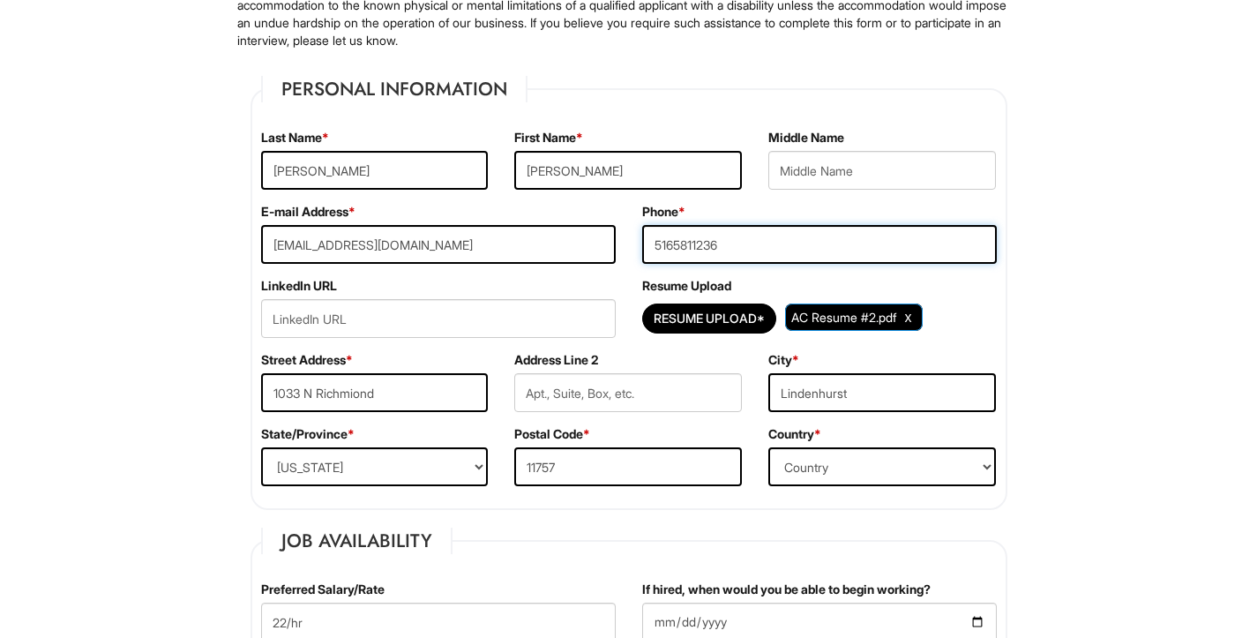
click at [773, 231] on input "5165811236" at bounding box center [819, 244] width 355 height 39
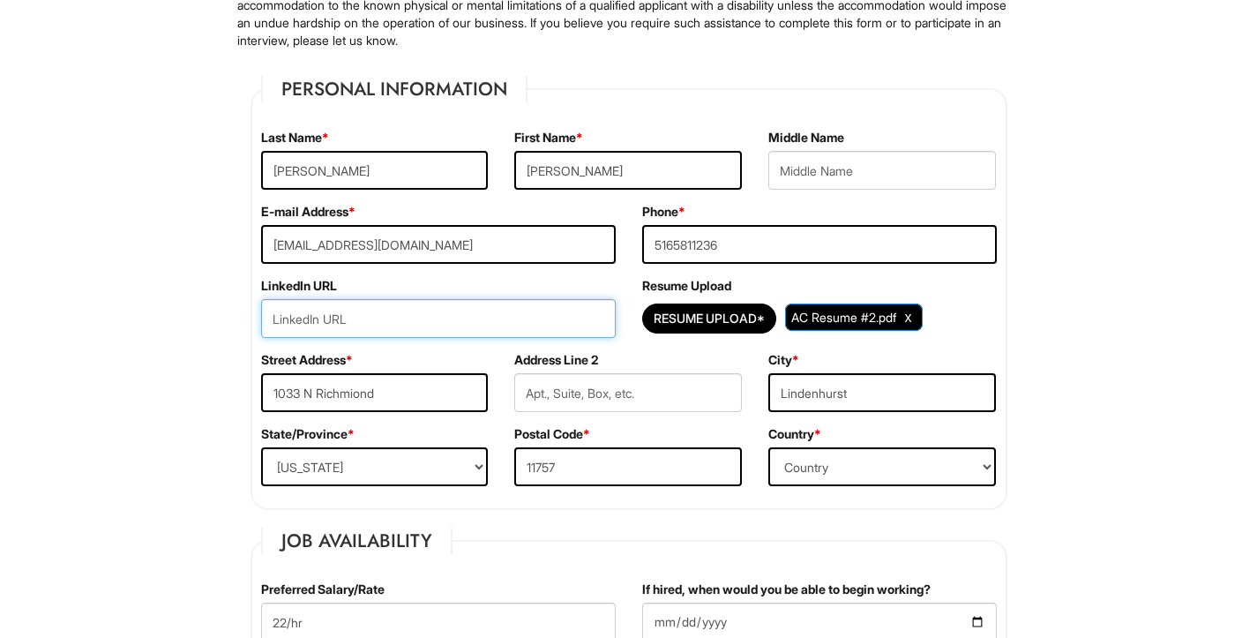
click at [588, 306] on input "url" at bounding box center [438, 318] width 355 height 39
paste input "[DOMAIN_NAME][URL]"
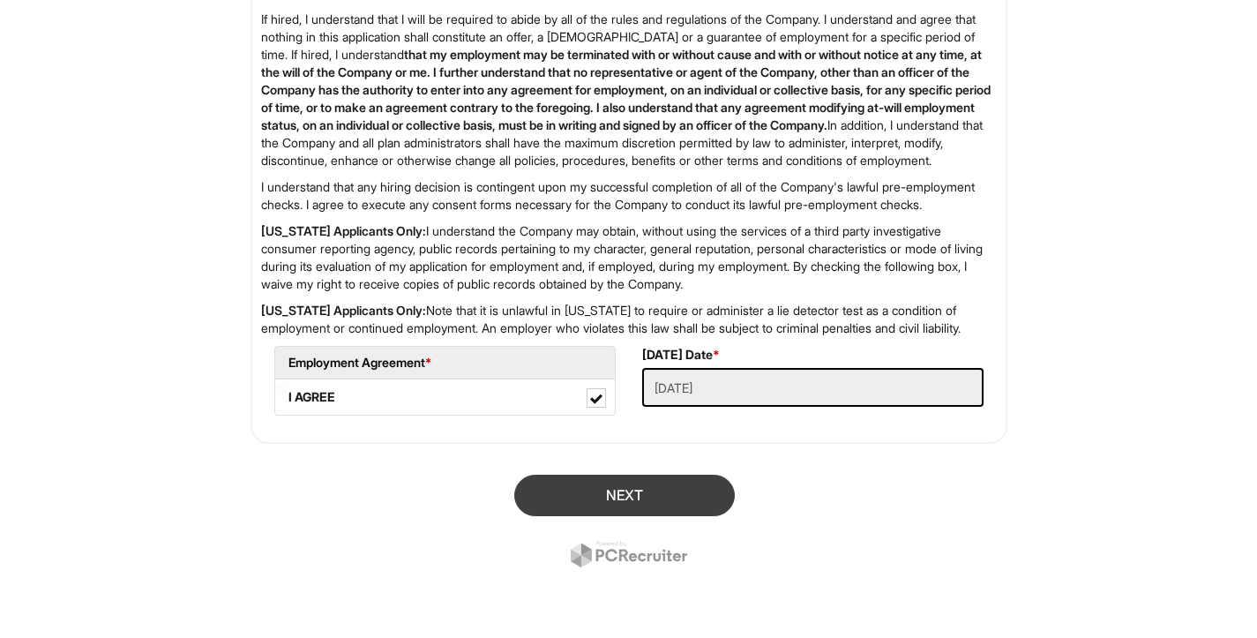
click at [647, 484] on button "Next" at bounding box center [624, 495] width 221 height 41
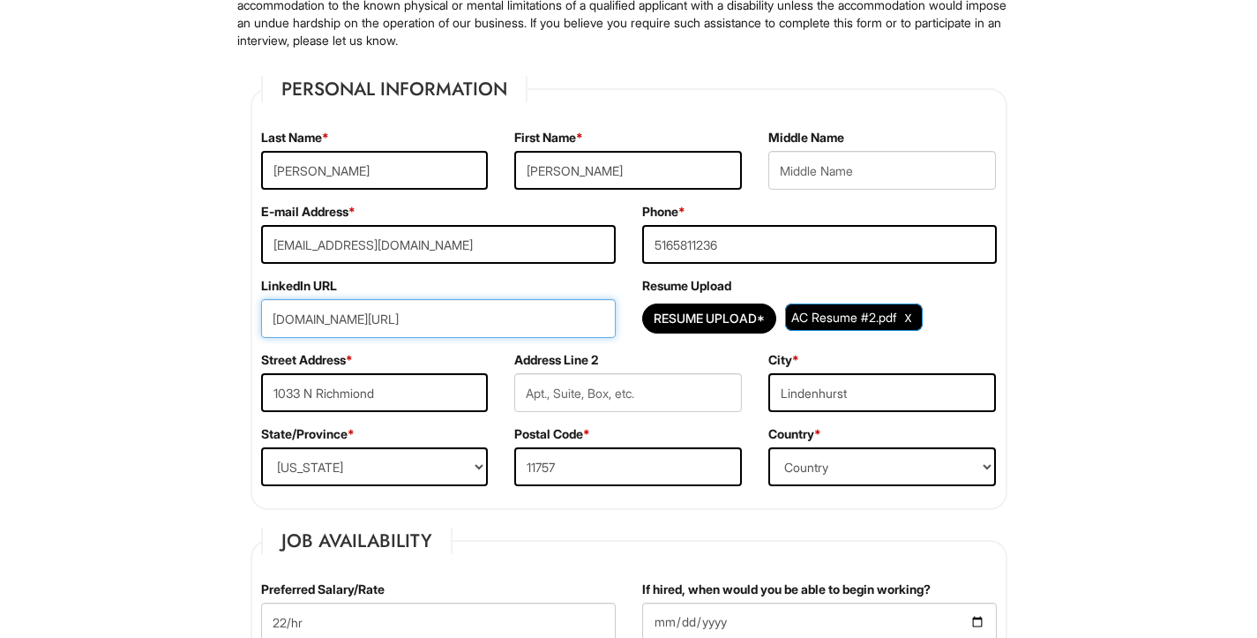
click at [396, 321] on input "[DOMAIN_NAME][URL]" at bounding box center [438, 318] width 355 height 39
type input "adrianalexisdesign"
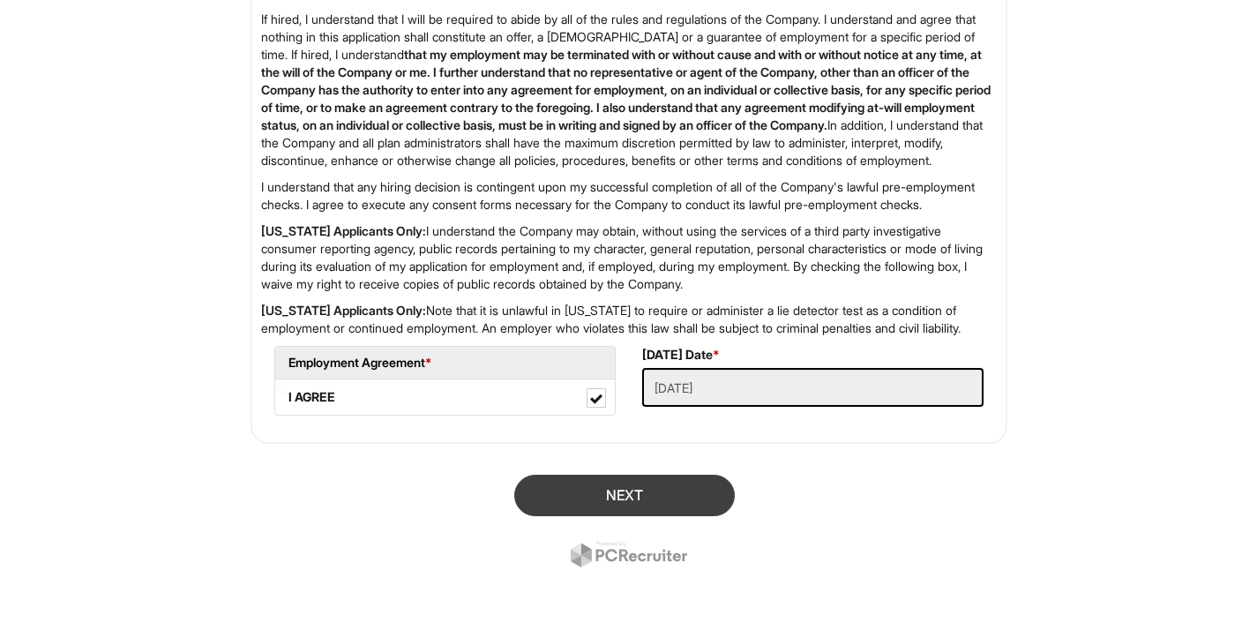
click at [577, 506] on button "Next" at bounding box center [624, 495] width 221 height 41
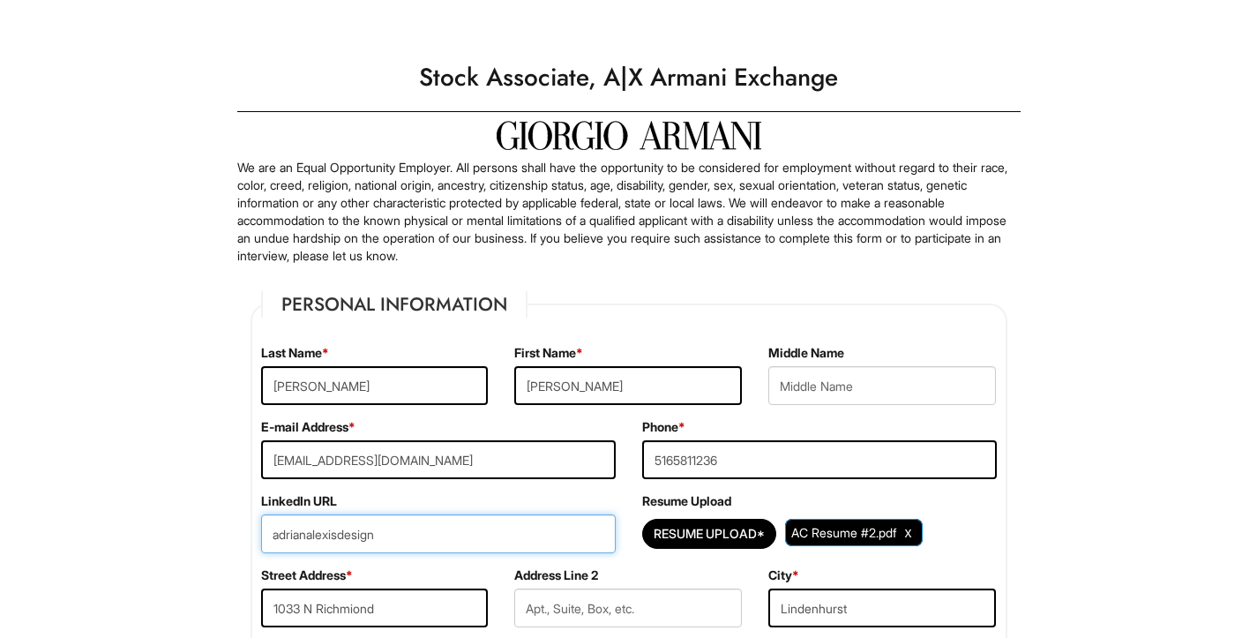
scroll to position [0, 0]
